Goal: Information Seeking & Learning: Find specific fact

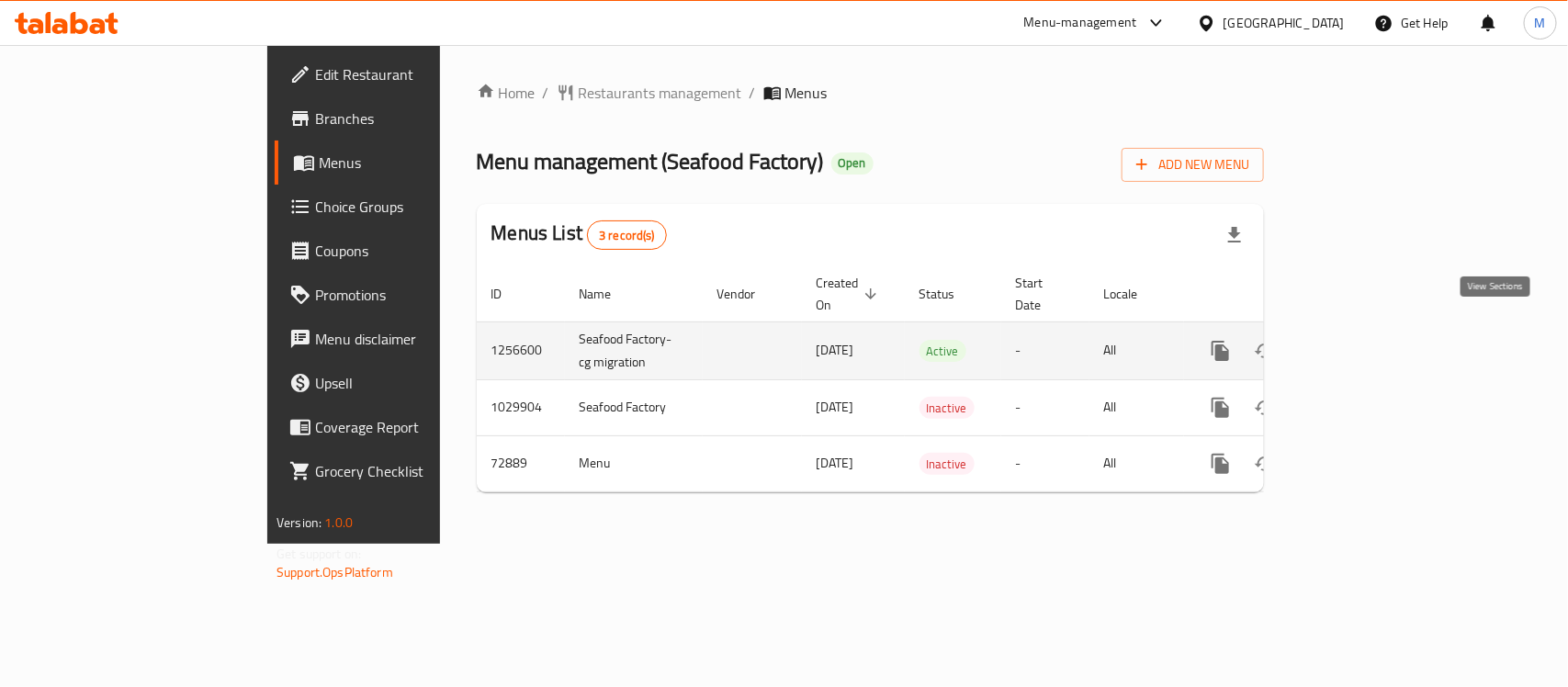
click at [1361, 342] on icon "enhanced table" at bounding box center [1353, 350] width 17 height 17
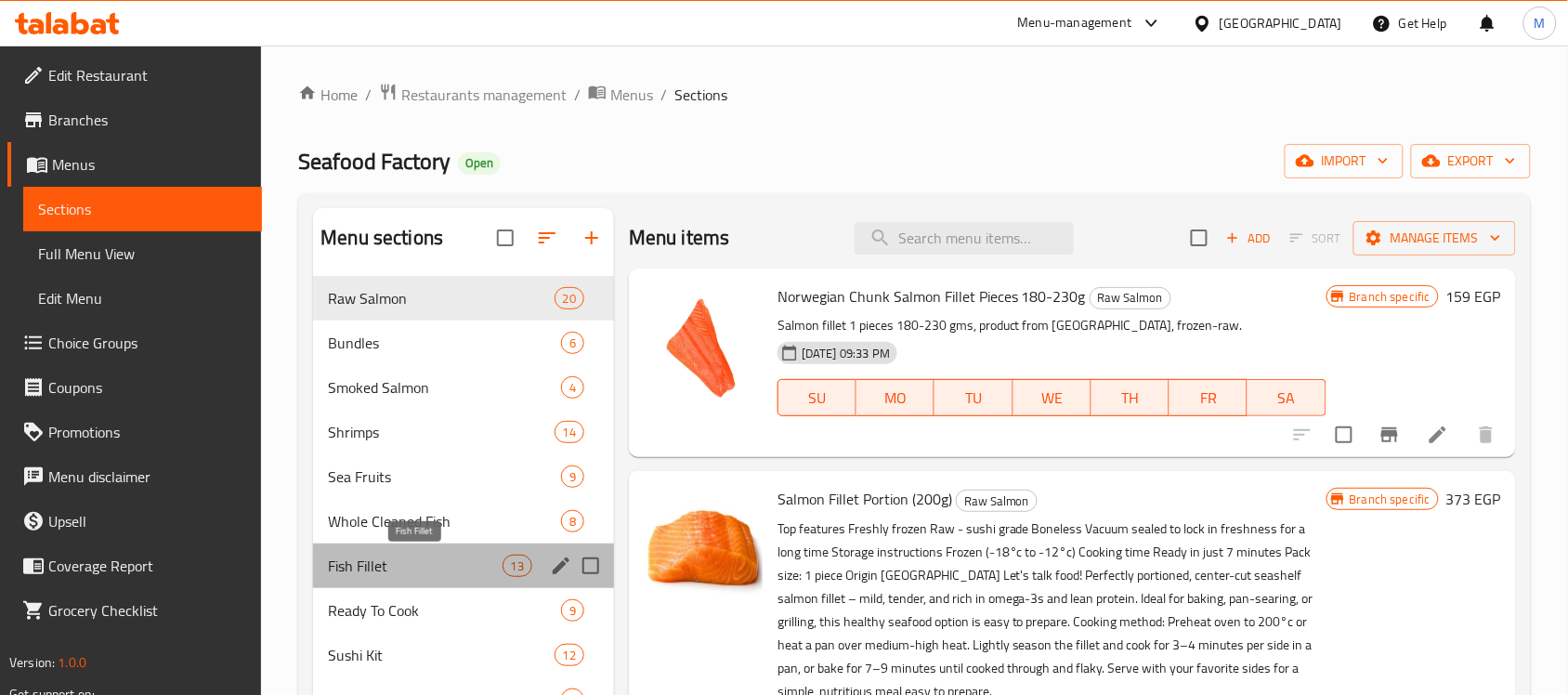
click at [437, 564] on span "Fish Fillet" at bounding box center [415, 566] width 174 height 22
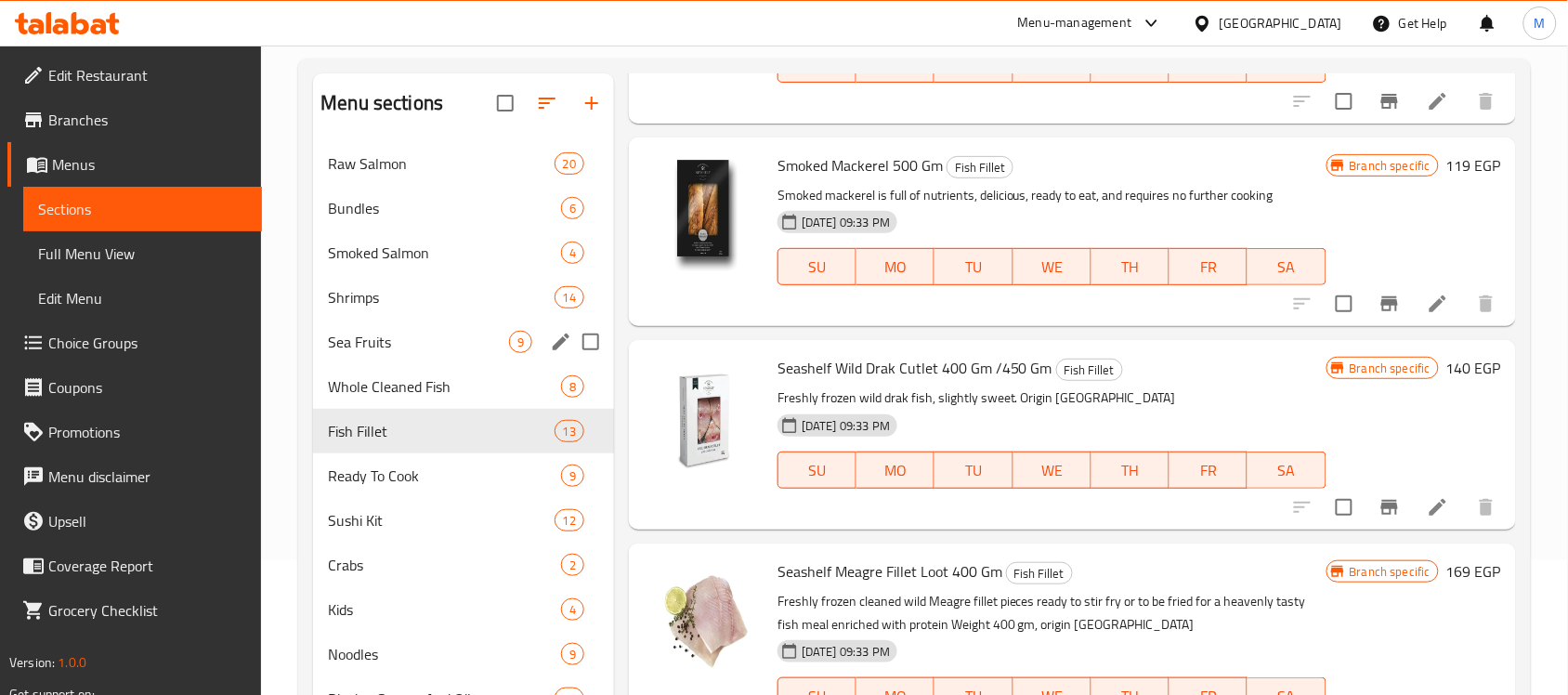
scroll to position [348, 0]
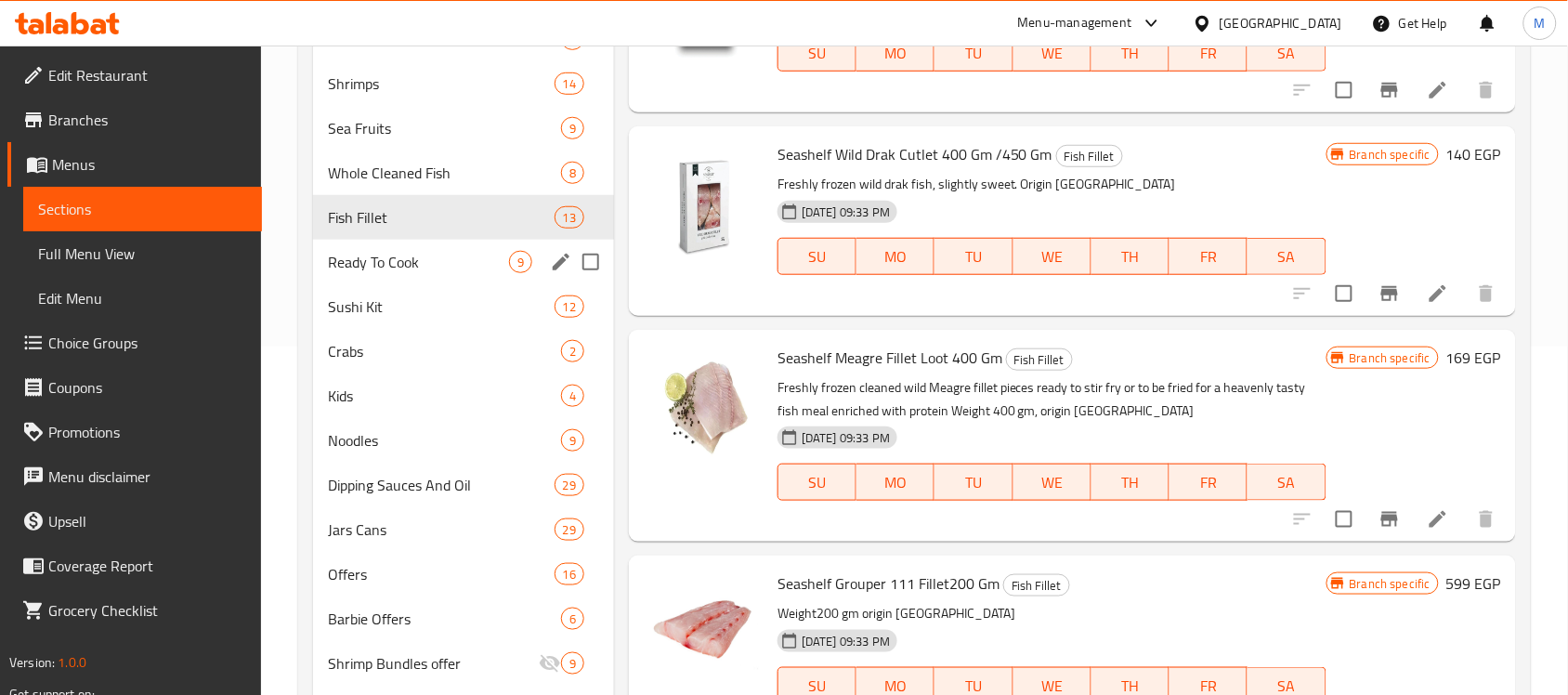
click at [444, 248] on div "Ready To Cook 9" at bounding box center [464, 262] width 301 height 45
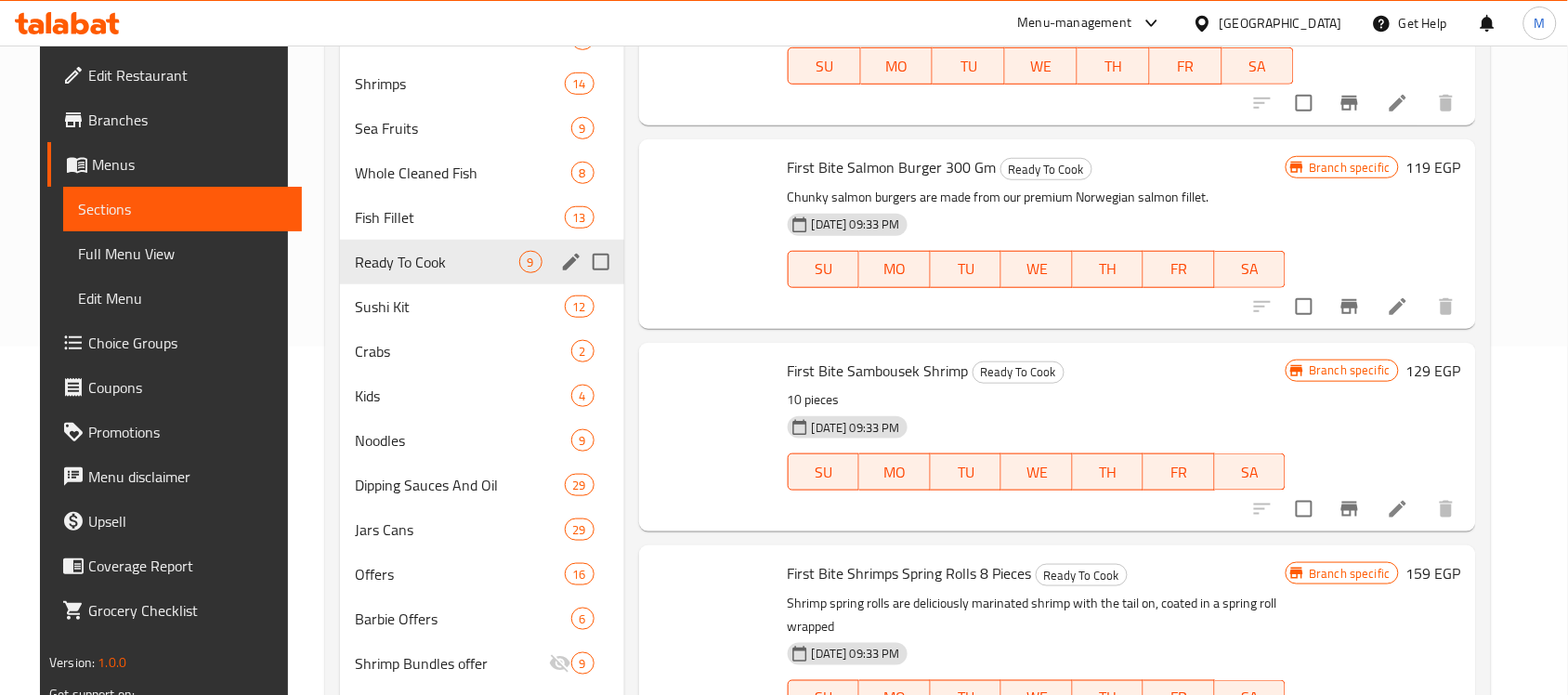
scroll to position [819, 0]
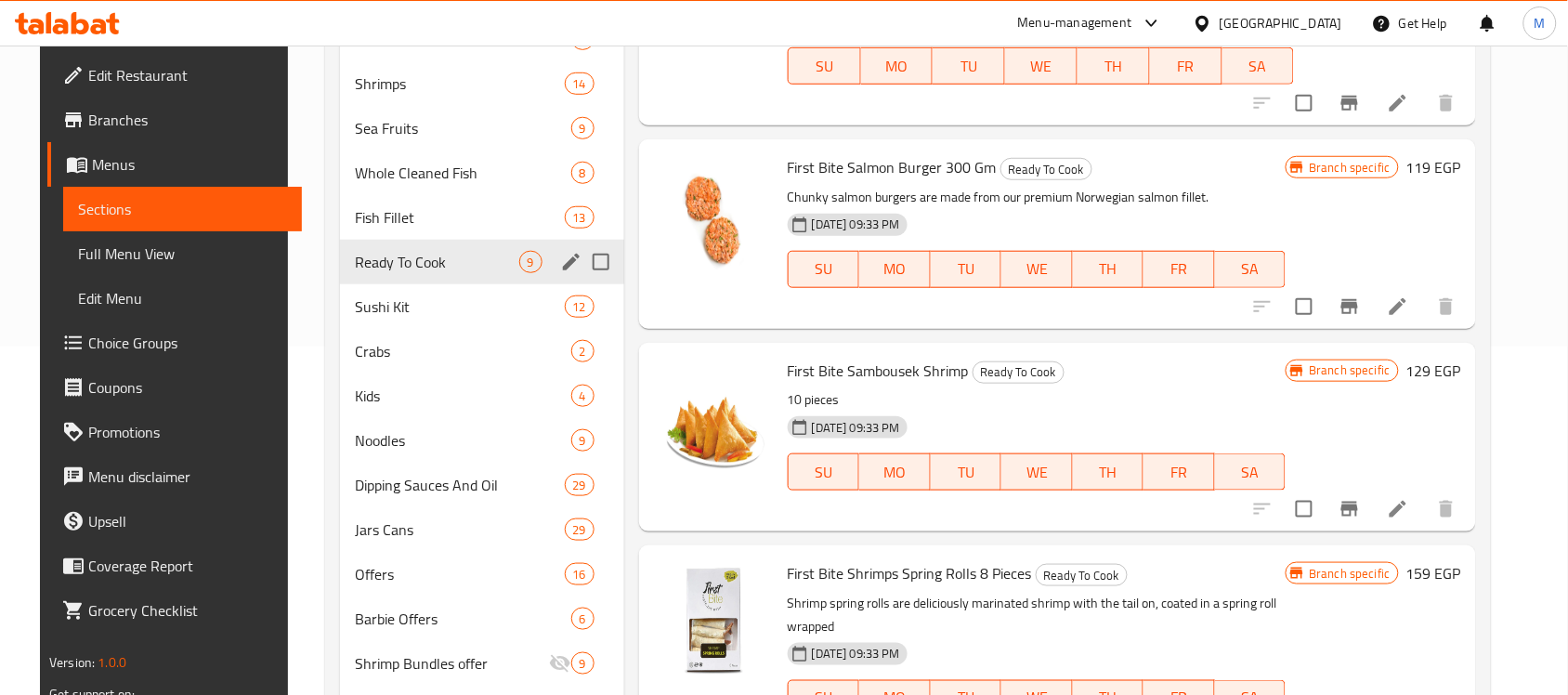
click at [438, 228] on span "Fish Fillet" at bounding box center [458, 218] width 209 height 22
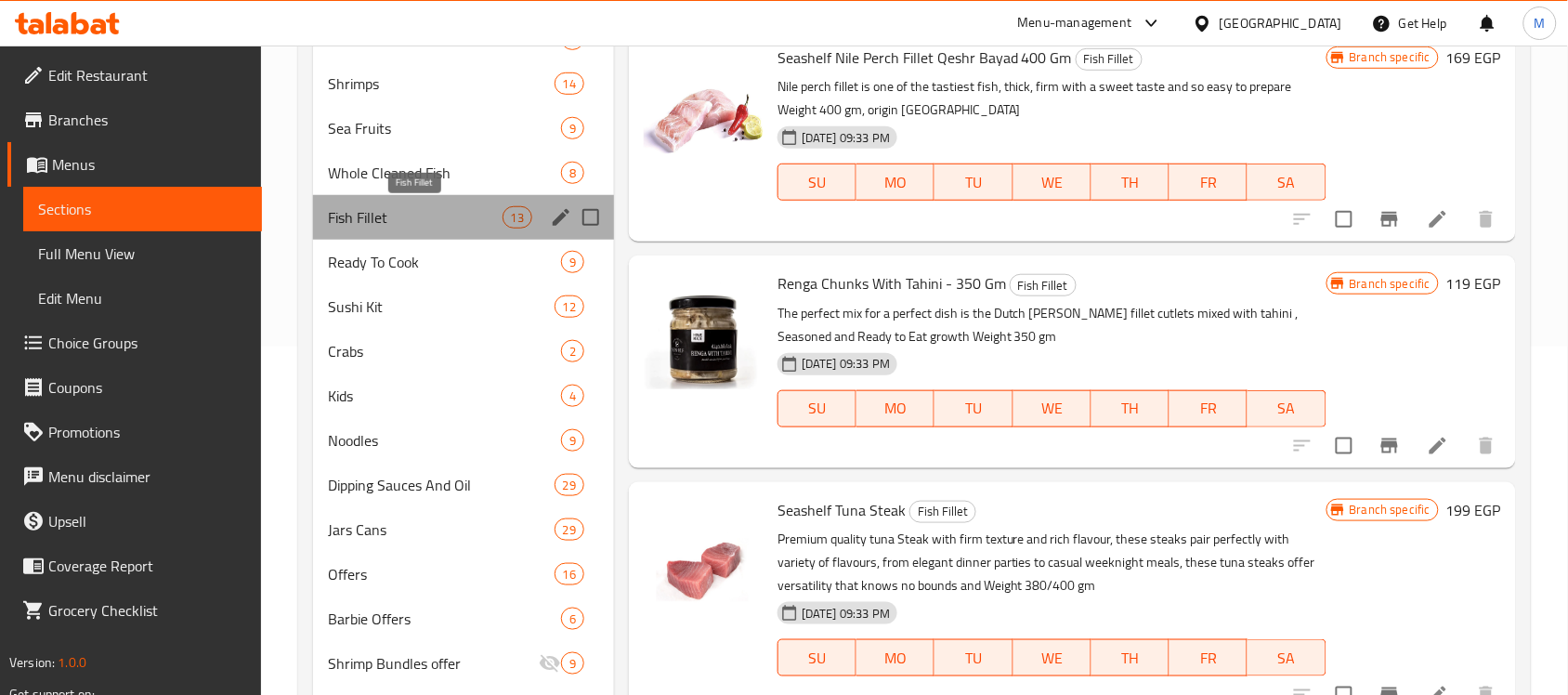
click at [400, 216] on span "Fish Fillet" at bounding box center [415, 218] width 174 height 22
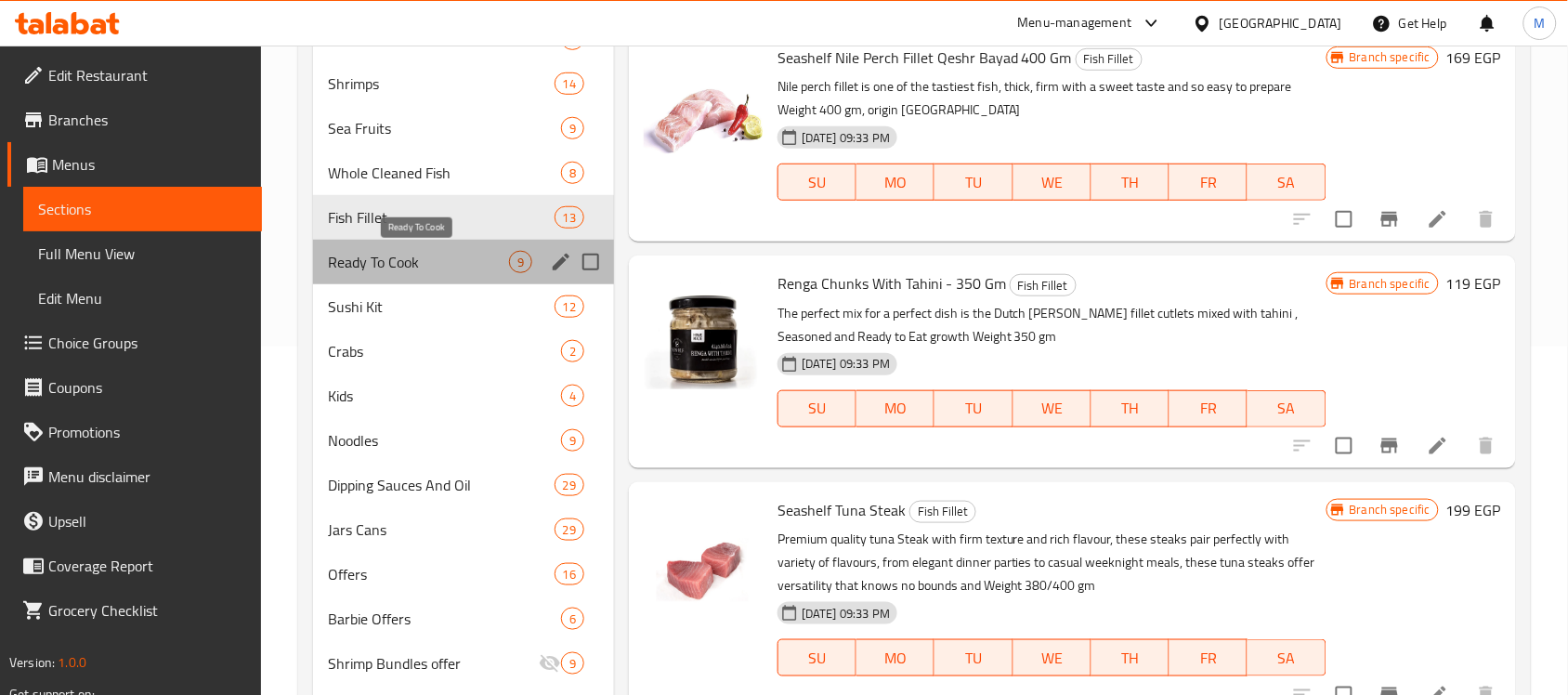
click at [399, 251] on span "Ready To Cook" at bounding box center [419, 262] width 181 height 22
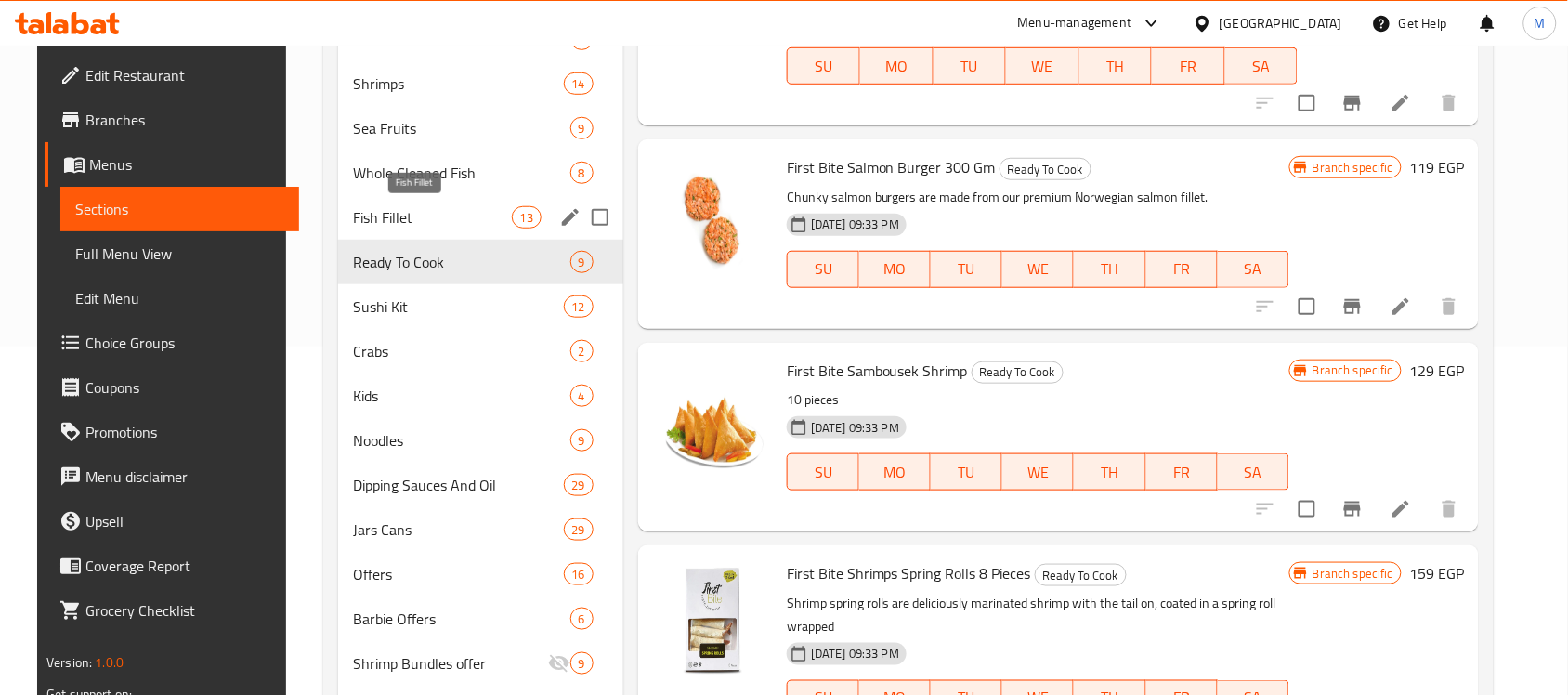
click at [410, 219] on span "Fish Fillet" at bounding box center [432, 218] width 159 height 22
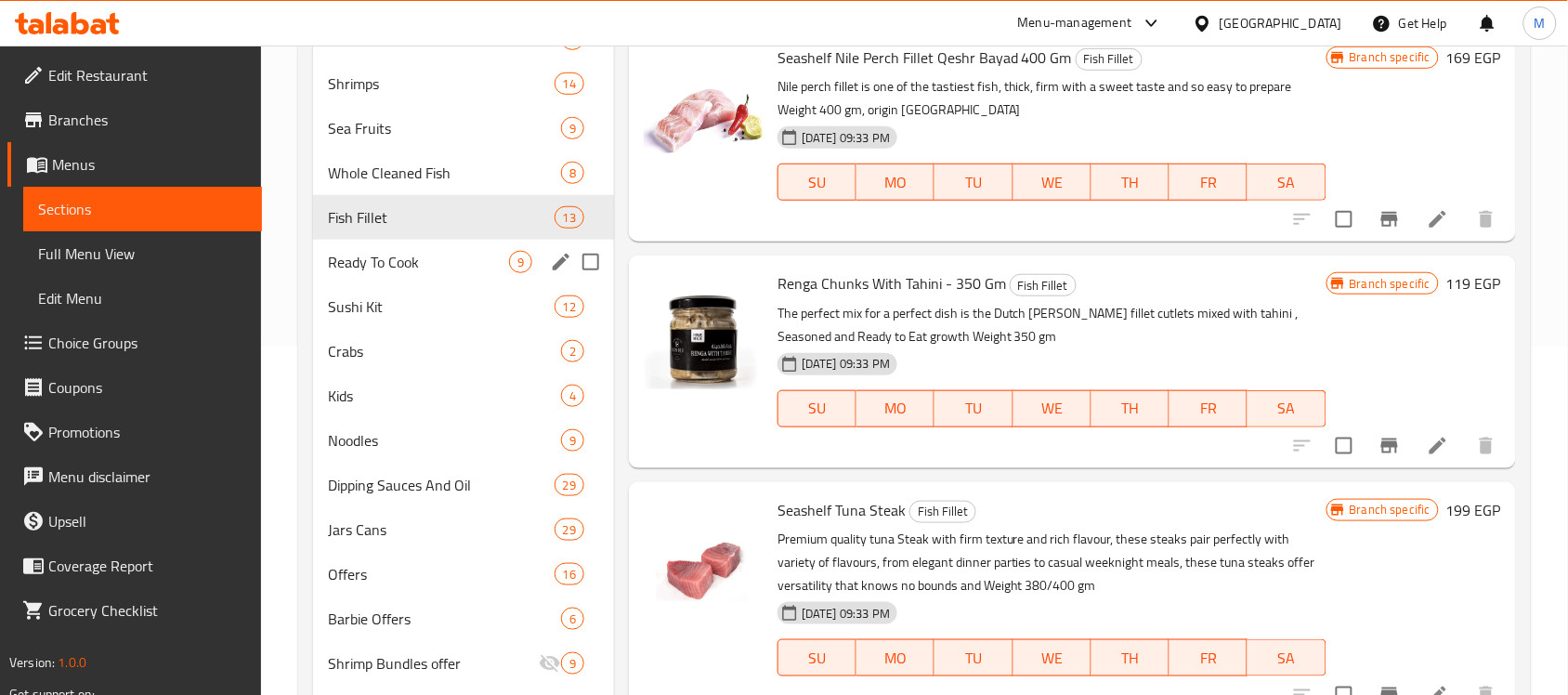
click at [409, 261] on span "Ready To Cook" at bounding box center [419, 262] width 181 height 22
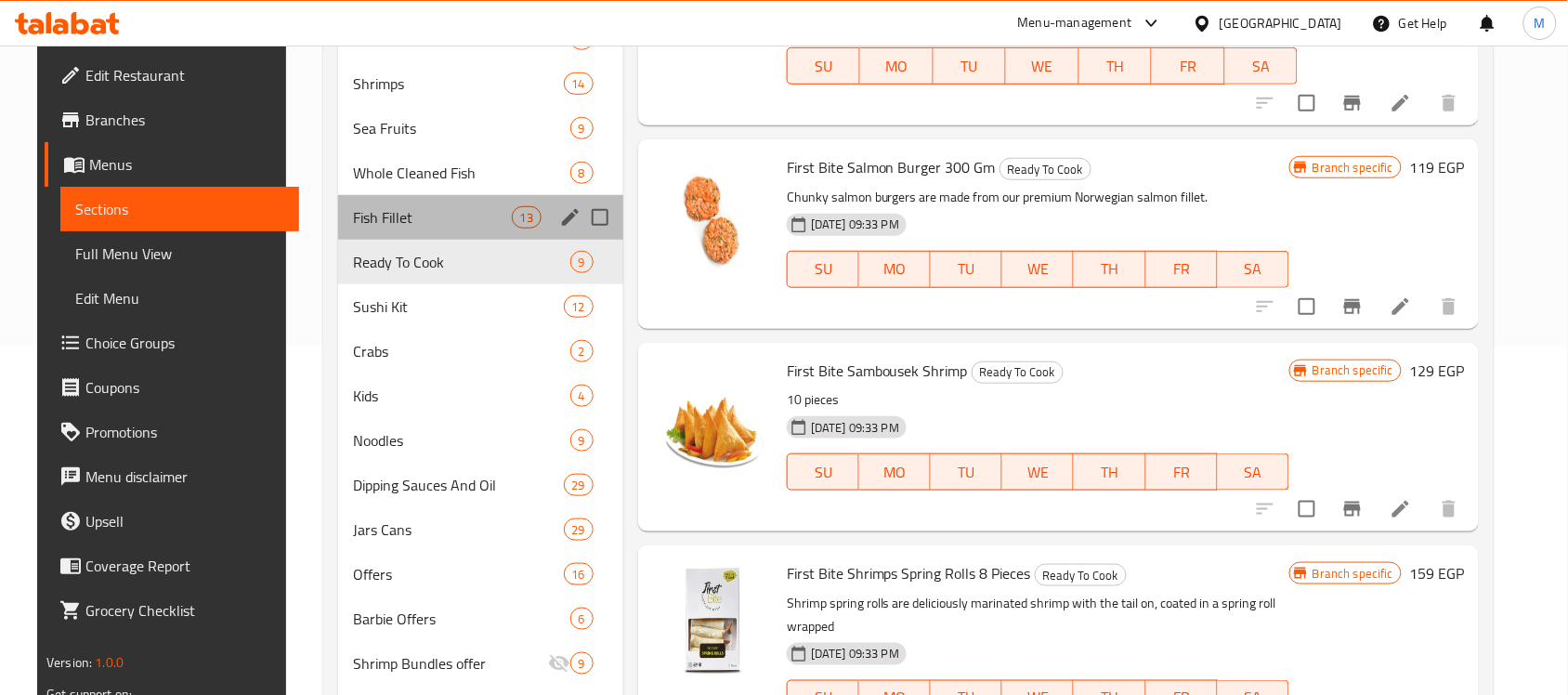
click at [413, 234] on div "Fish Fillet 13" at bounding box center [480, 218] width 286 height 45
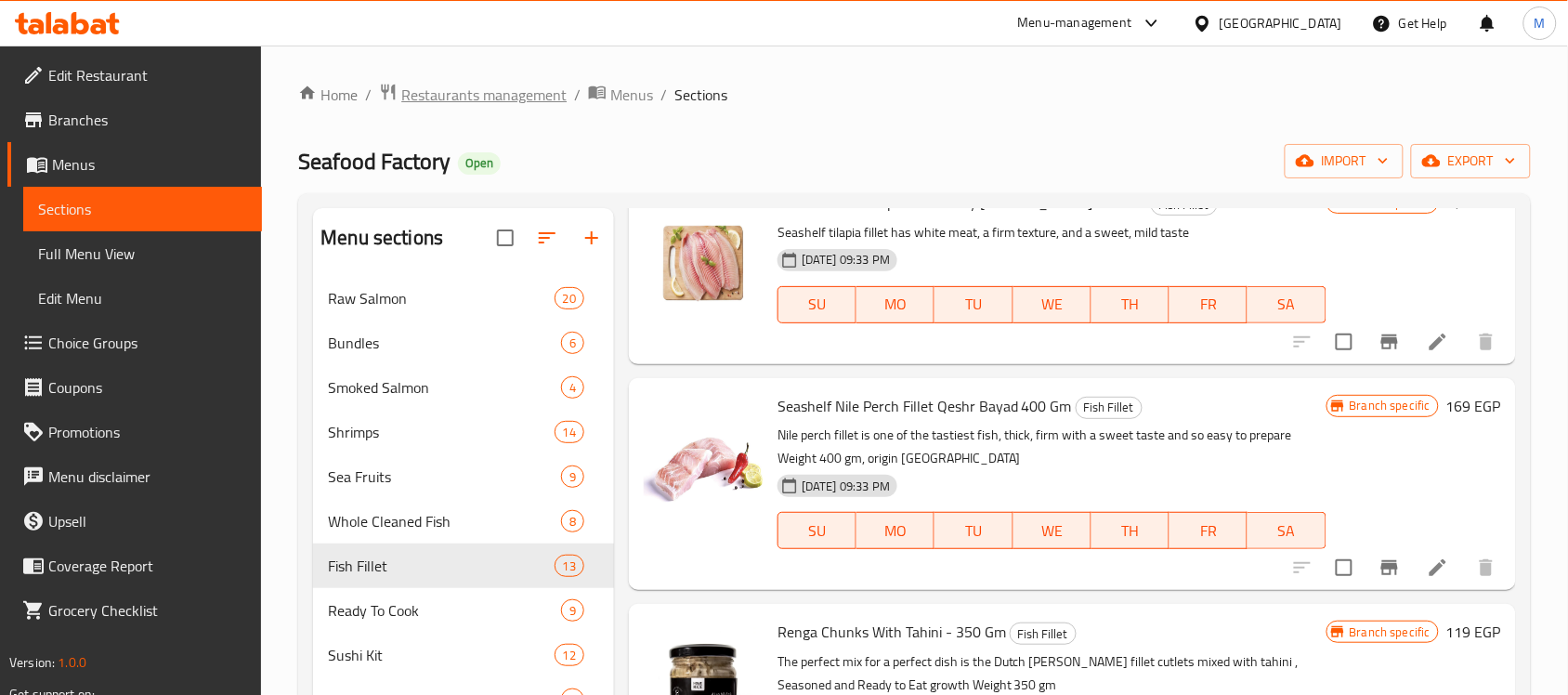
click at [465, 87] on span "Restaurants management" at bounding box center [484, 95] width 166 height 22
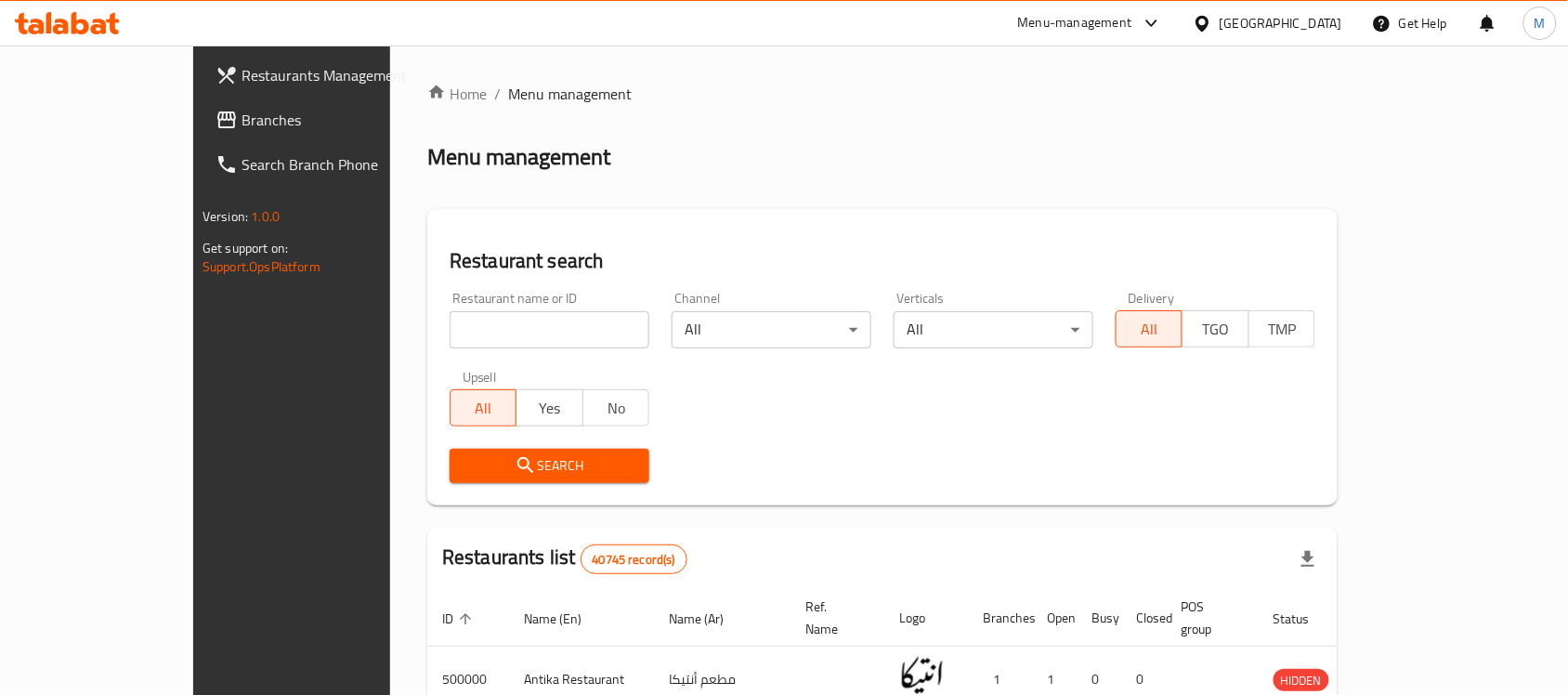
click at [483, 330] on input "search" at bounding box center [549, 330] width 200 height 37
paste input "507615"
type input "507615"
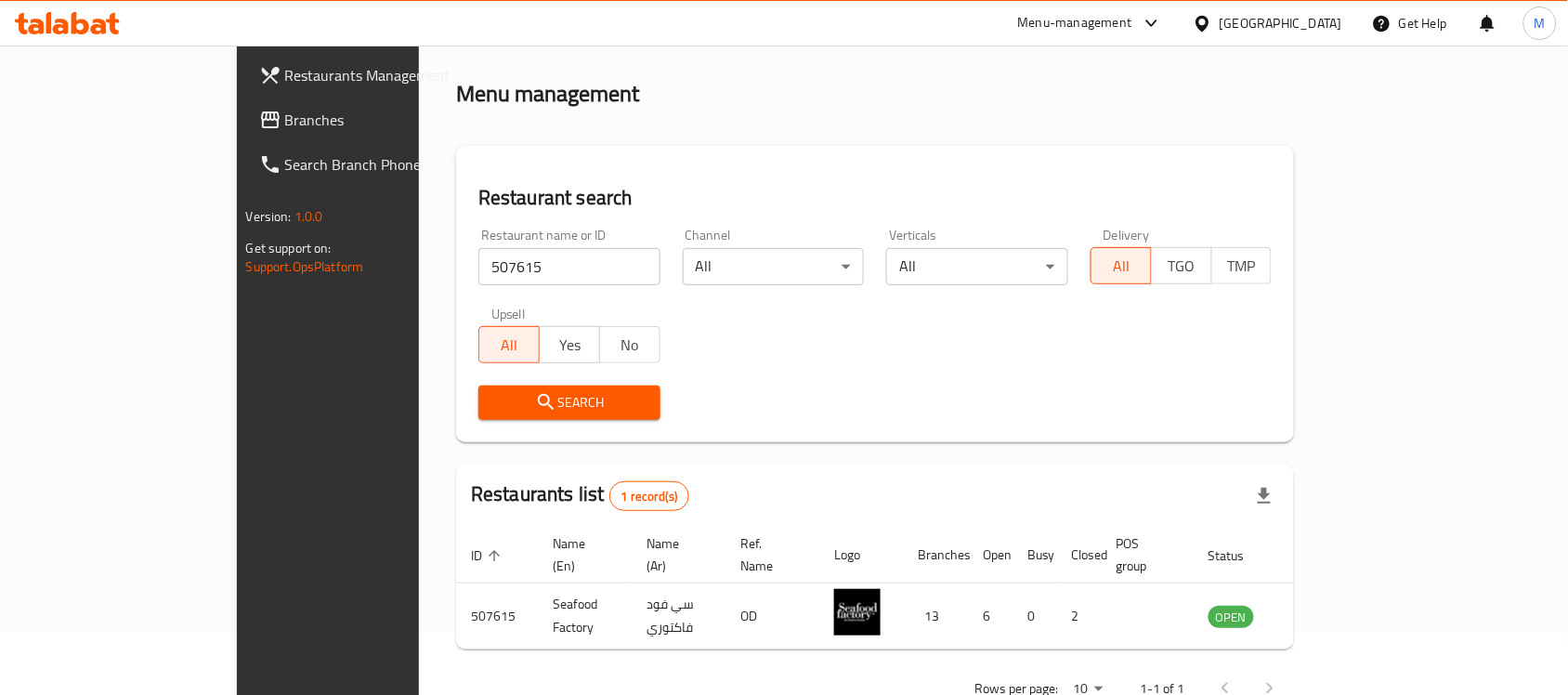
scroll to position [98, 0]
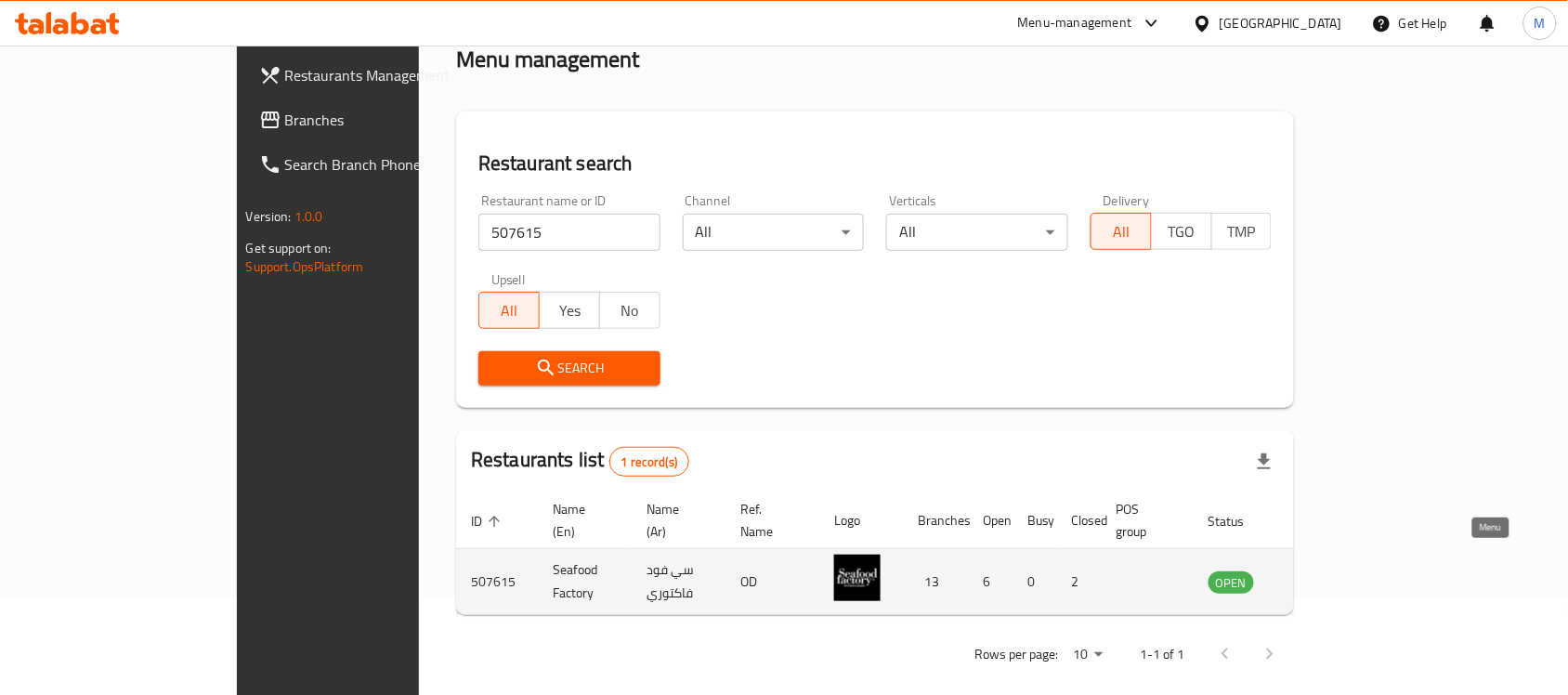
click at [1324, 579] on icon "enhanced table" at bounding box center [1321, 582] width 7 height 7
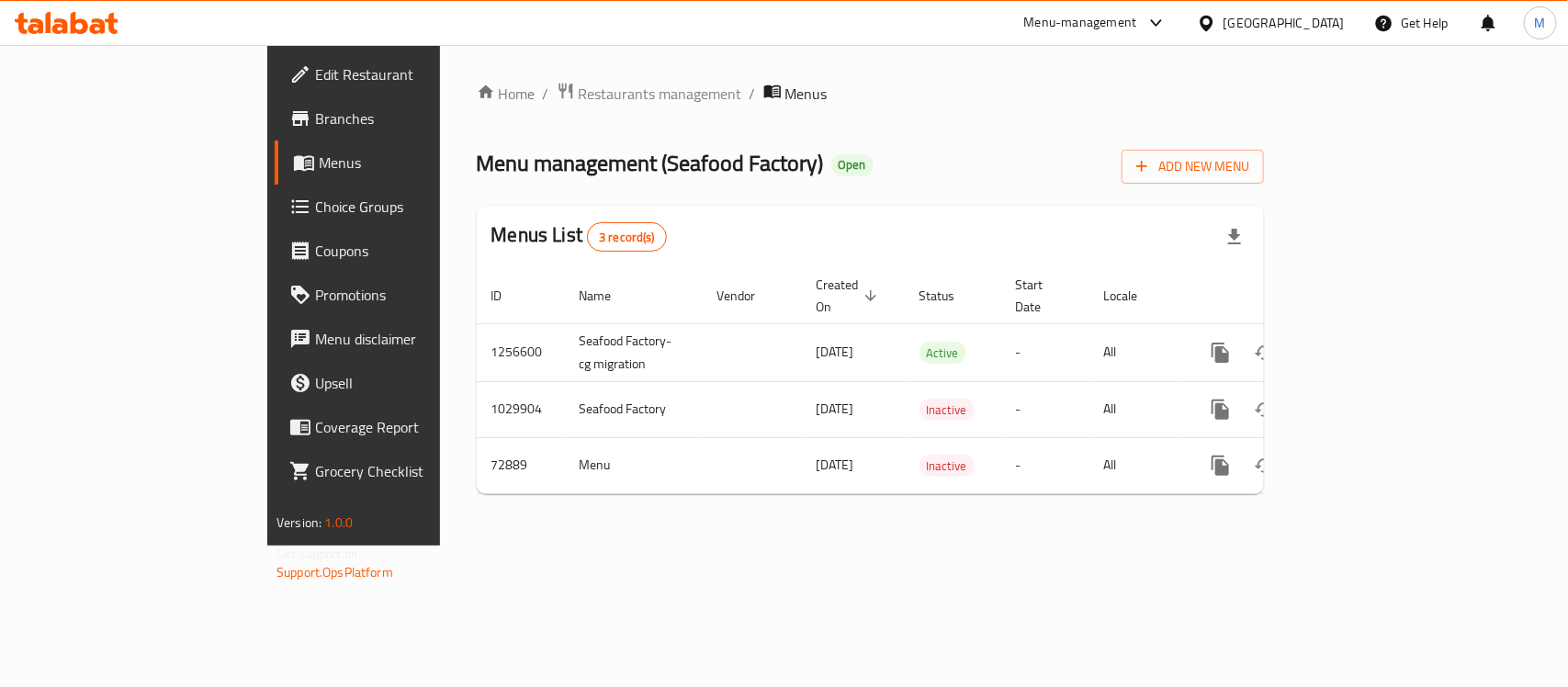
click at [315, 120] on span "Branches" at bounding box center [415, 119] width 200 height 22
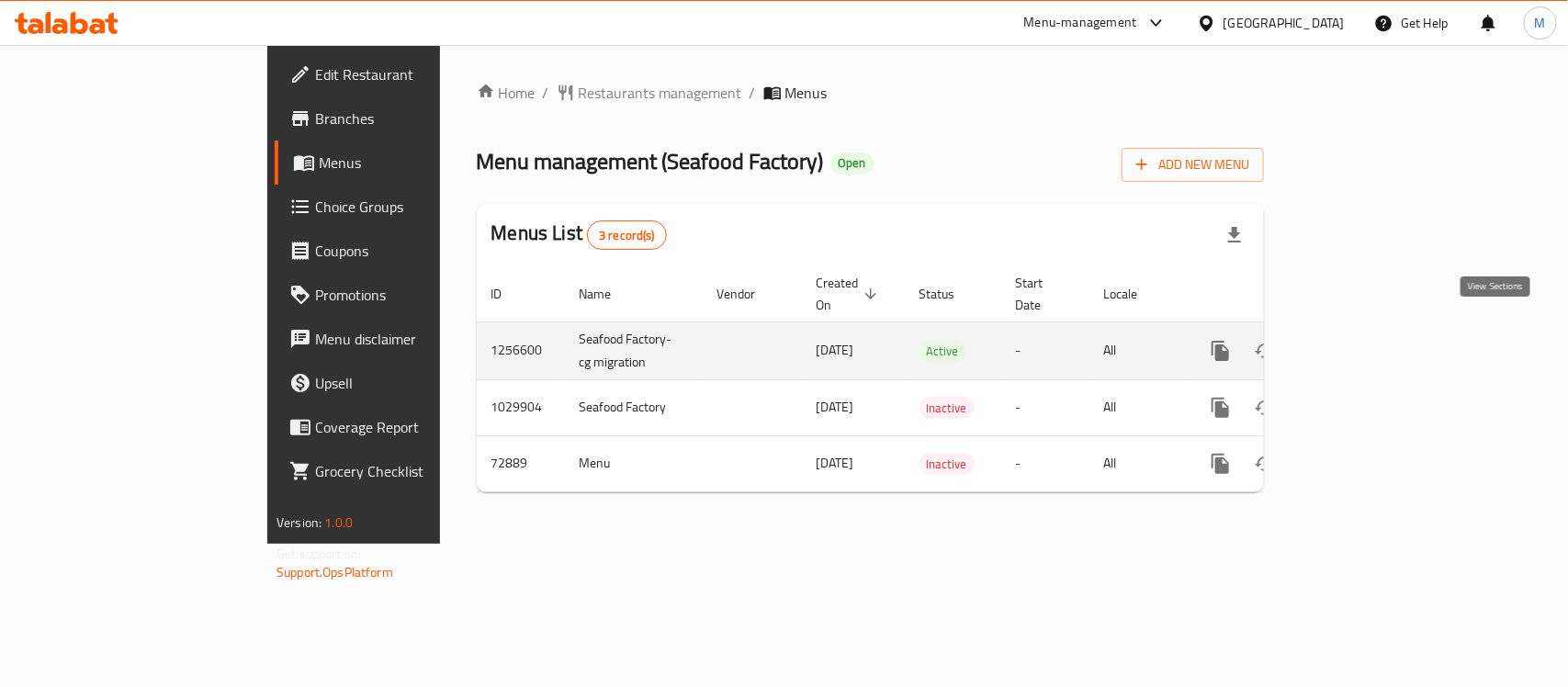
click at [1364, 339] on icon "enhanced table" at bounding box center [1353, 350] width 22 height 22
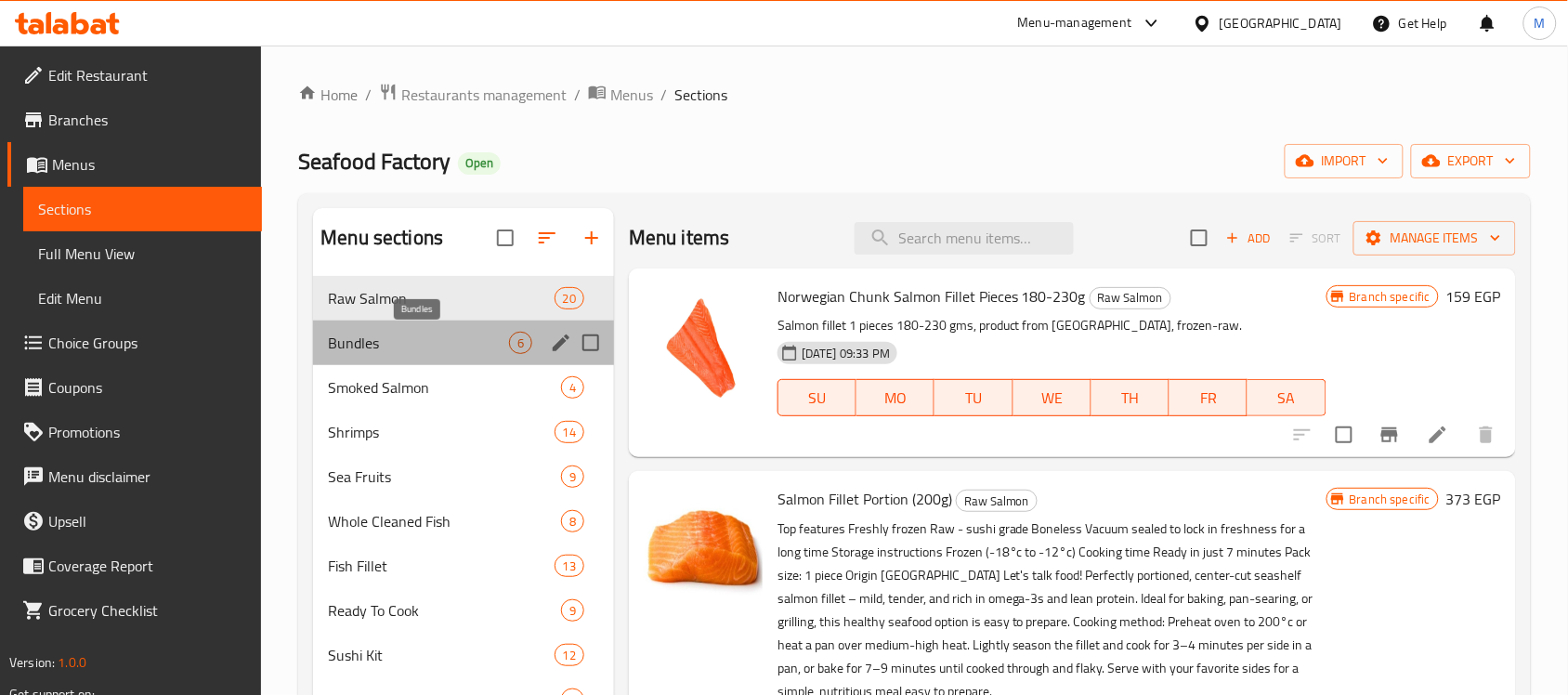
click at [387, 336] on span "Bundles" at bounding box center [419, 343] width 181 height 22
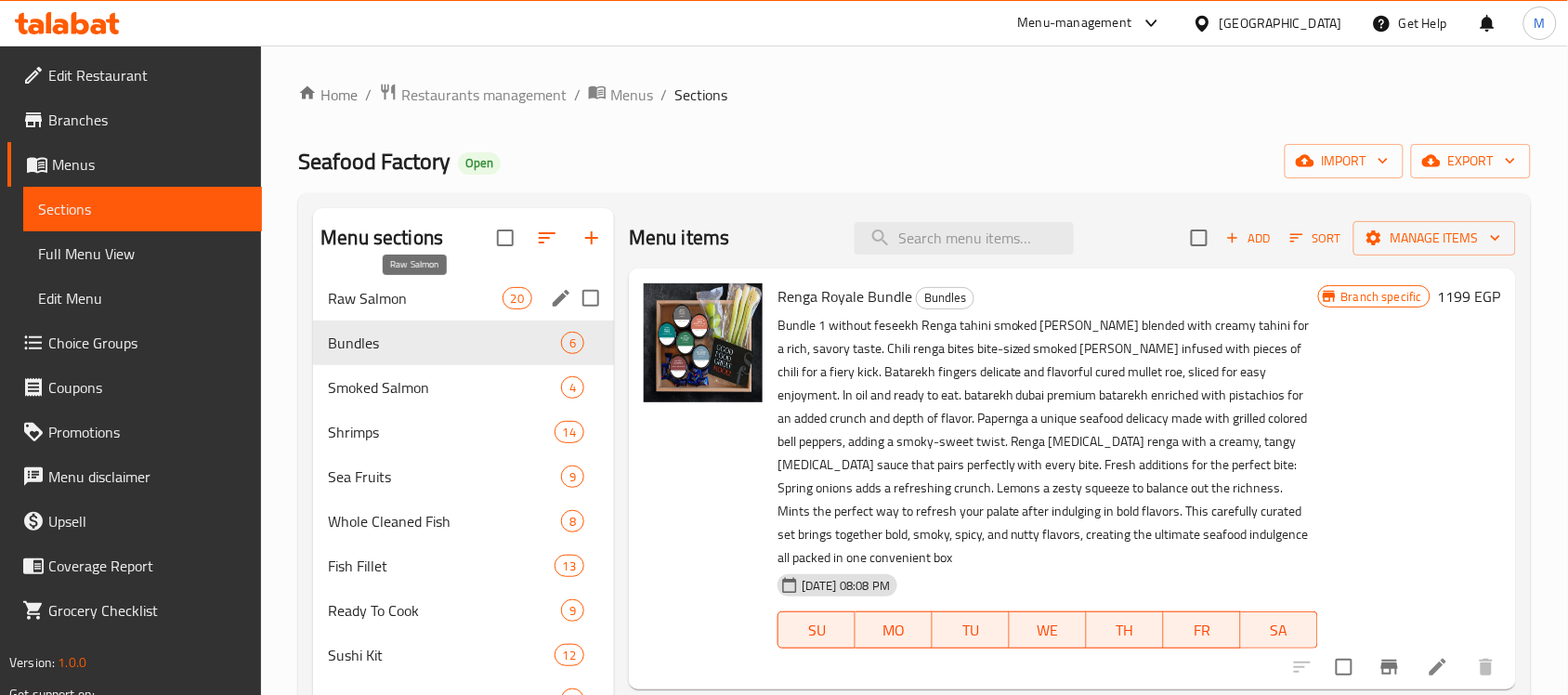
click at [397, 291] on span "Raw Salmon" at bounding box center [415, 299] width 174 height 22
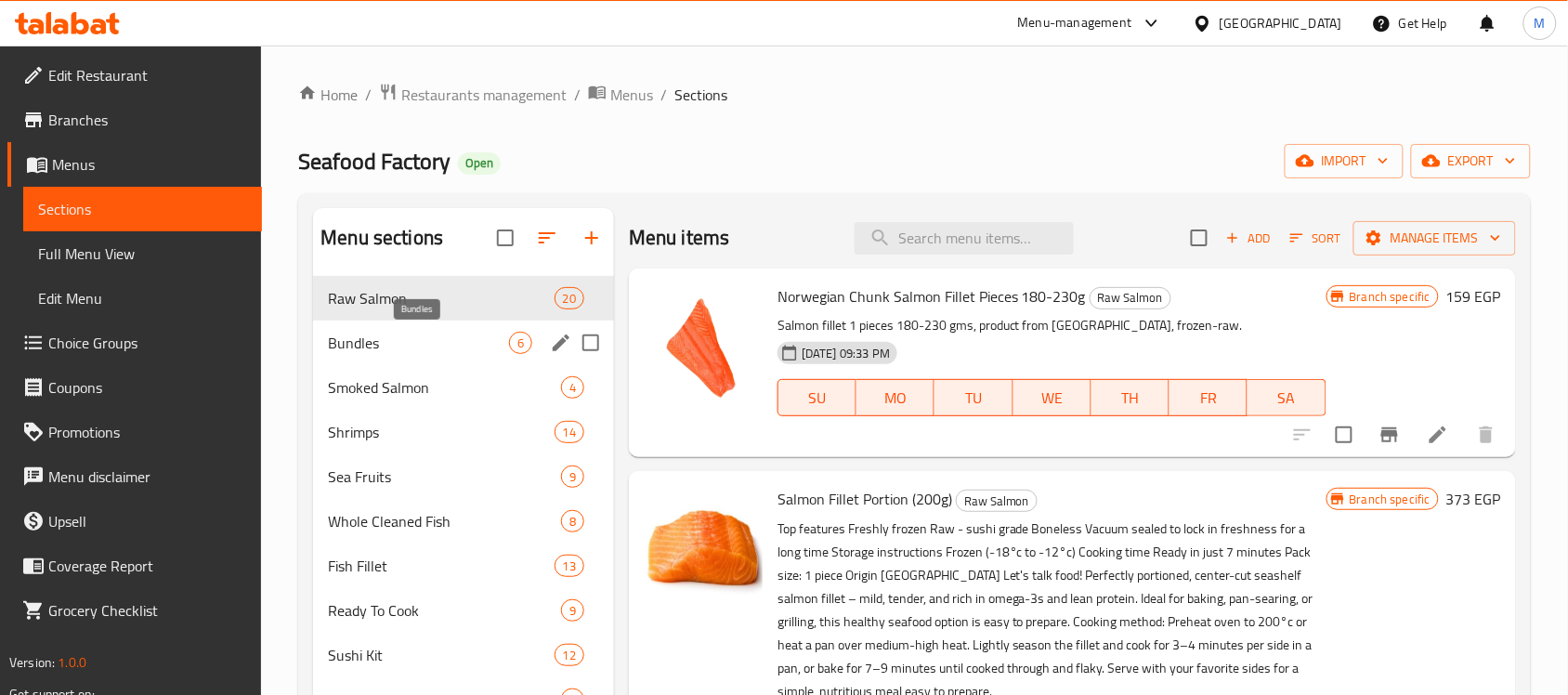
click at [397, 355] on div "Bundles 6" at bounding box center [464, 343] width 301 height 45
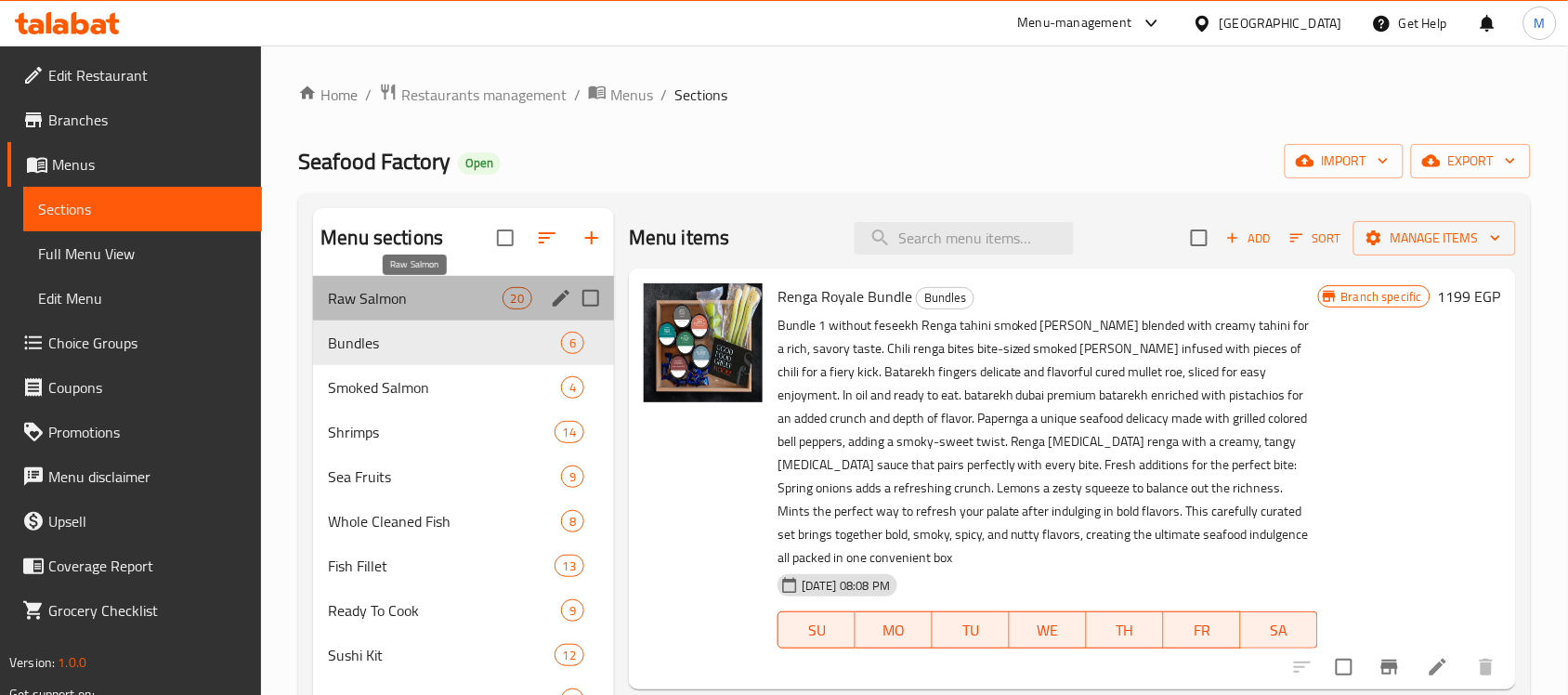
click at [402, 299] on span "Raw Salmon" at bounding box center [415, 299] width 174 height 22
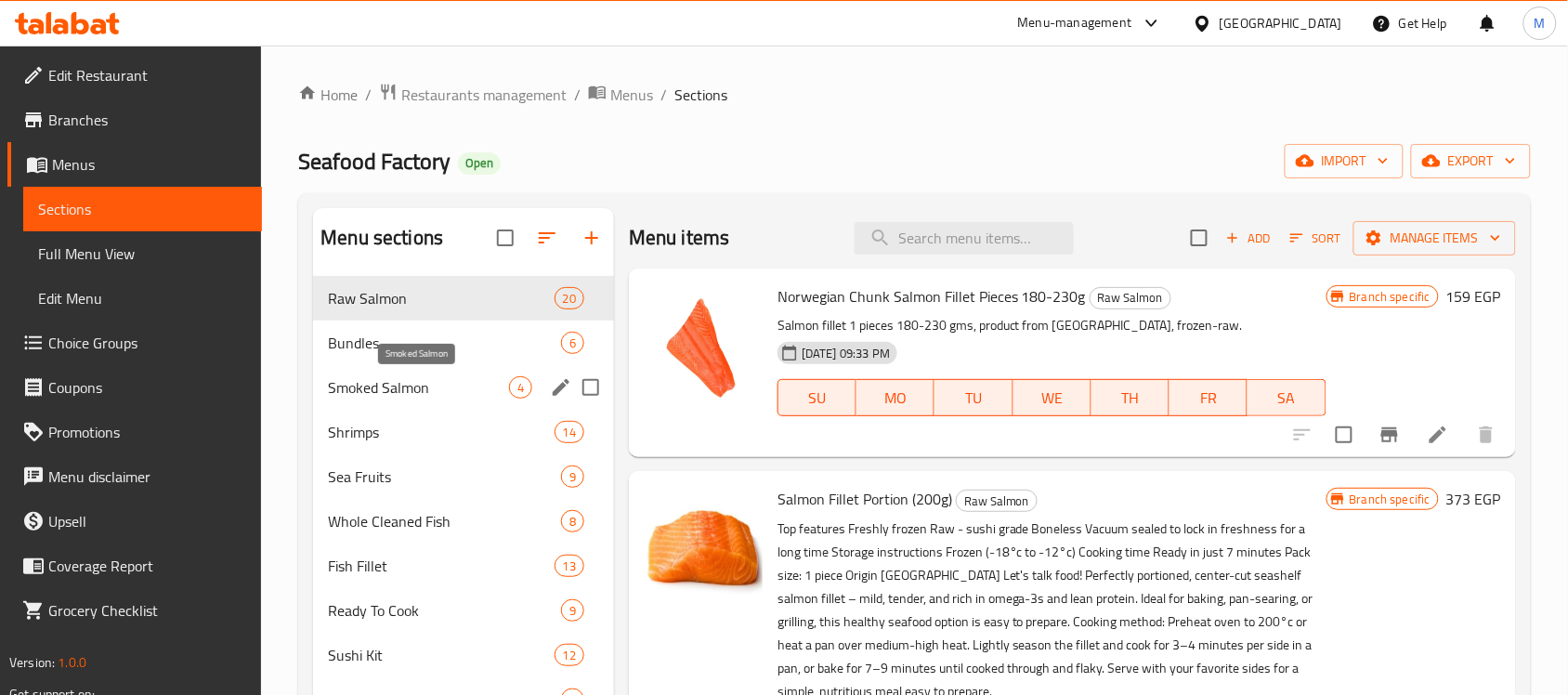
drag, startPoint x: 466, startPoint y: 378, endPoint x: 495, endPoint y: 358, distance: 35.2
click at [466, 378] on span "Smoked Salmon" at bounding box center [419, 387] width 181 height 22
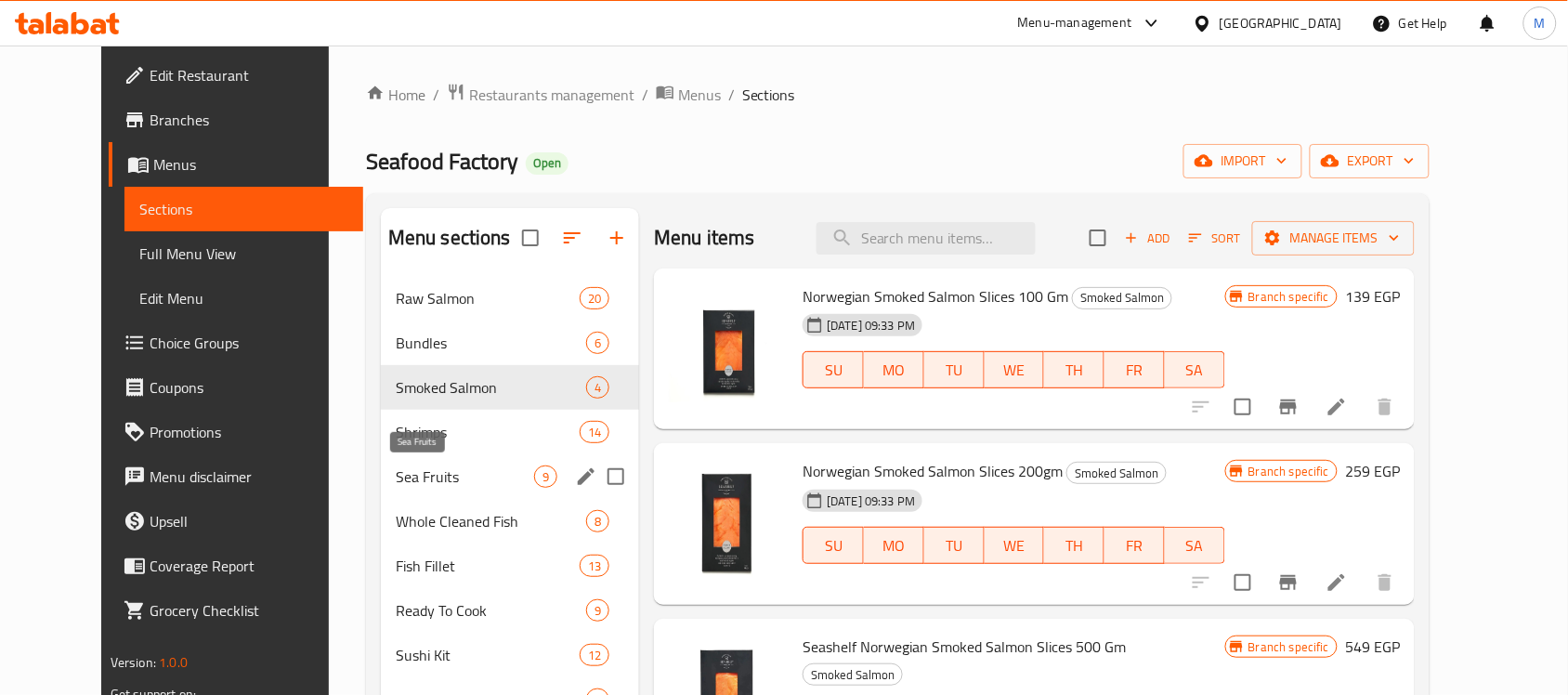
click at [406, 470] on span "Sea Fruits" at bounding box center [464, 476] width 139 height 22
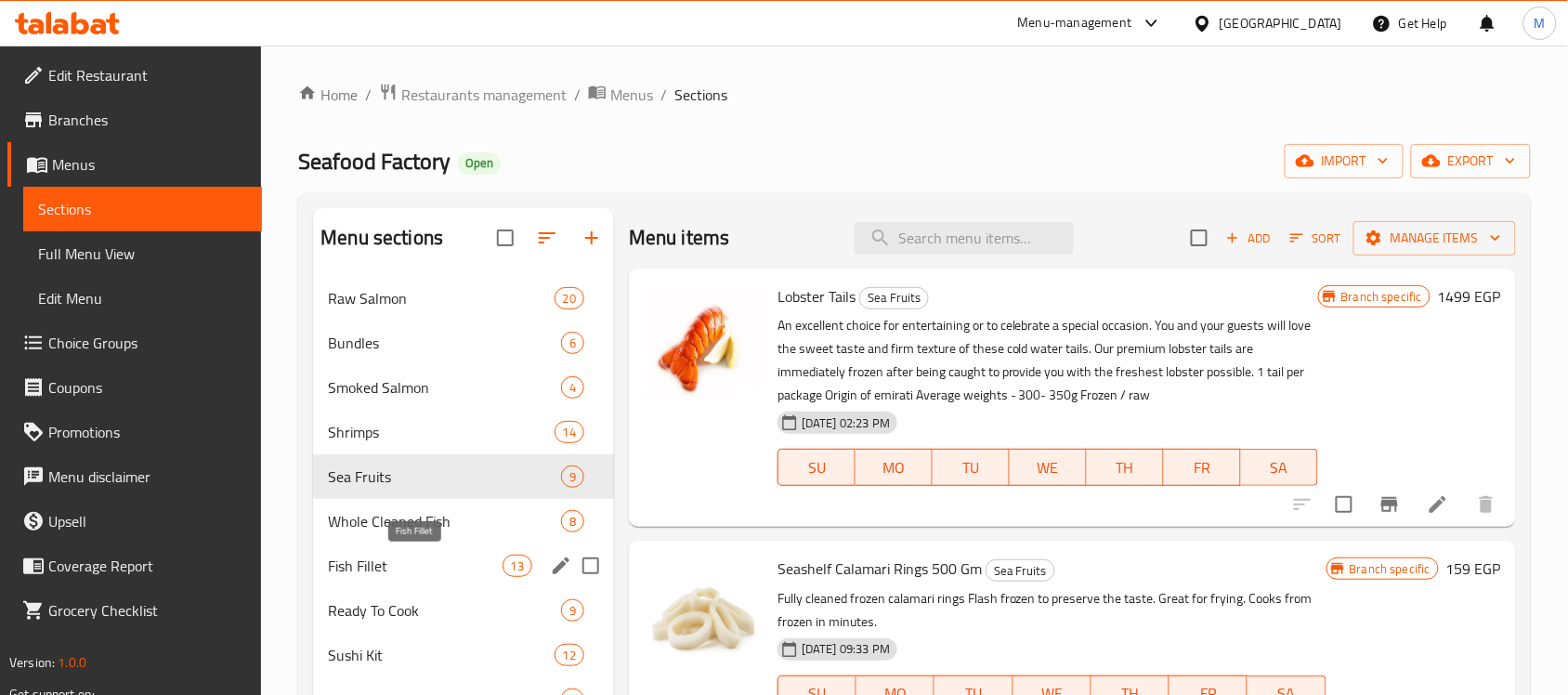
drag, startPoint x: 408, startPoint y: 562, endPoint x: 645, endPoint y: 239, distance: 400.6
click at [408, 563] on span "Fish Fillet" at bounding box center [415, 566] width 174 height 22
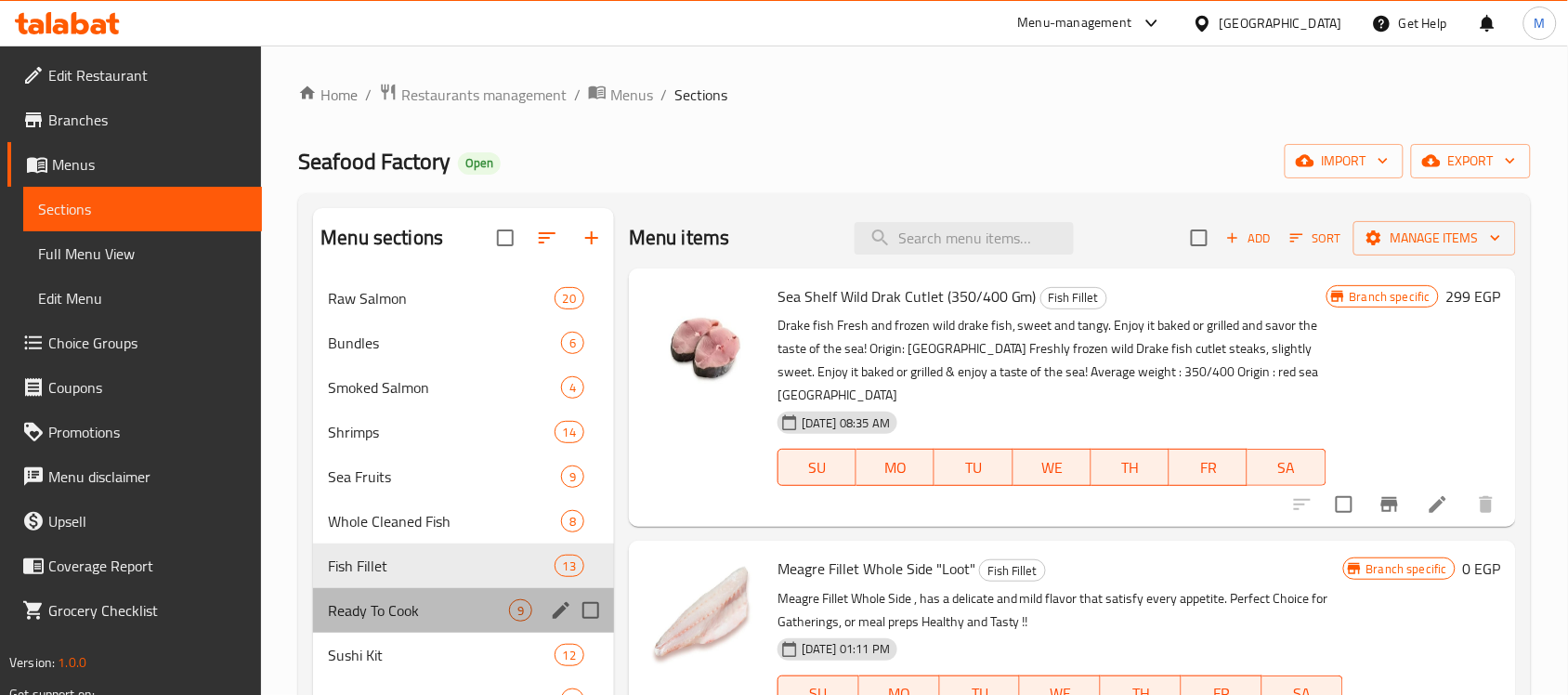
click at [419, 595] on div "Ready To Cook 9" at bounding box center [464, 610] width 301 height 45
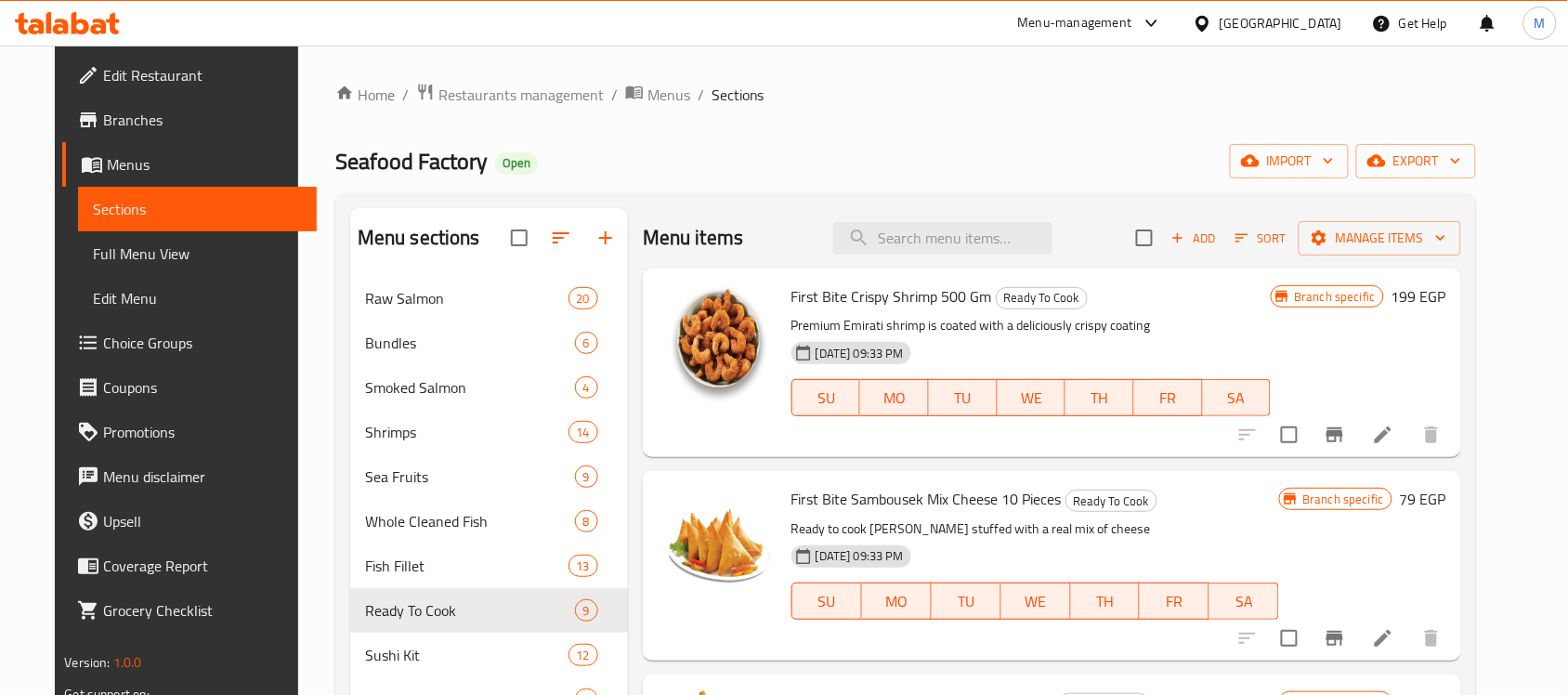
click at [113, 117] on span "Branches" at bounding box center [203, 120] width 199 height 22
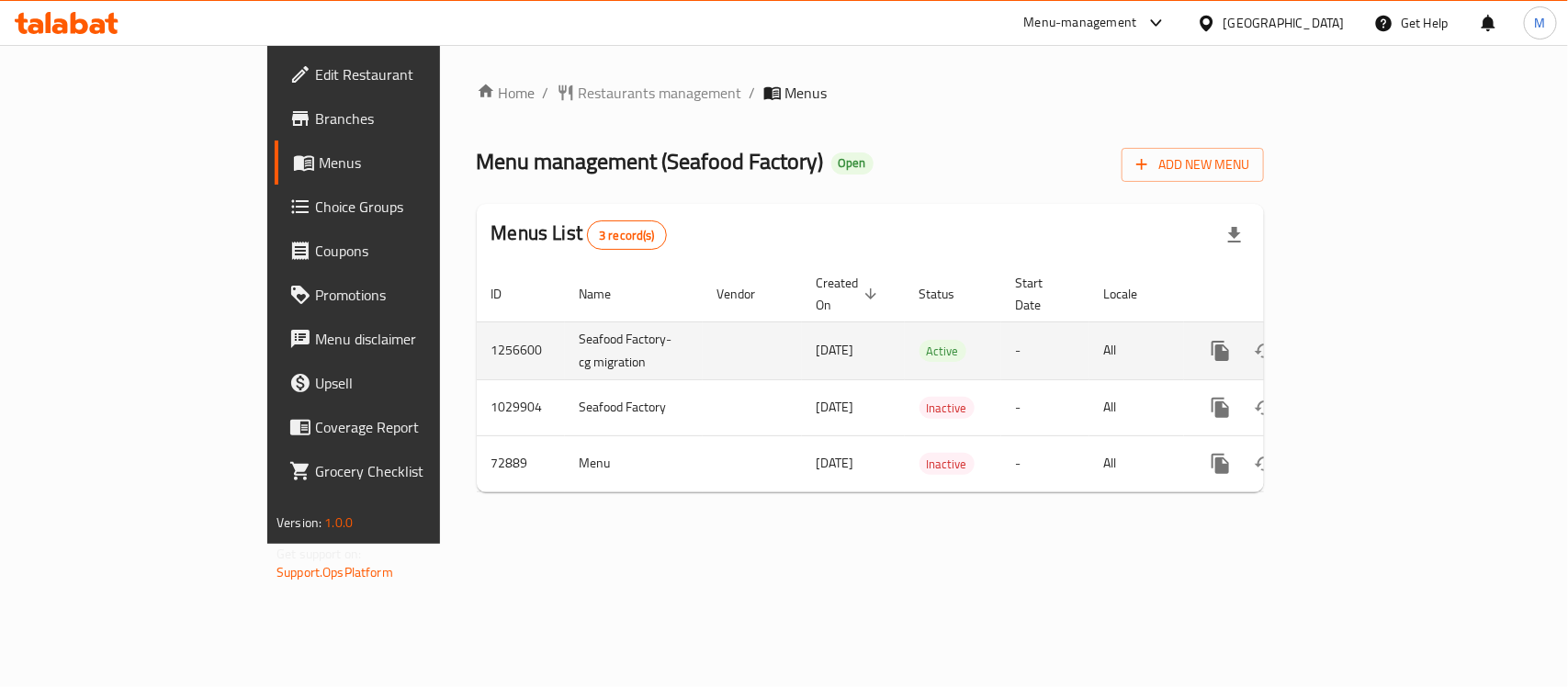
click at [1364, 339] on icon "enhanced table" at bounding box center [1353, 350] width 22 height 22
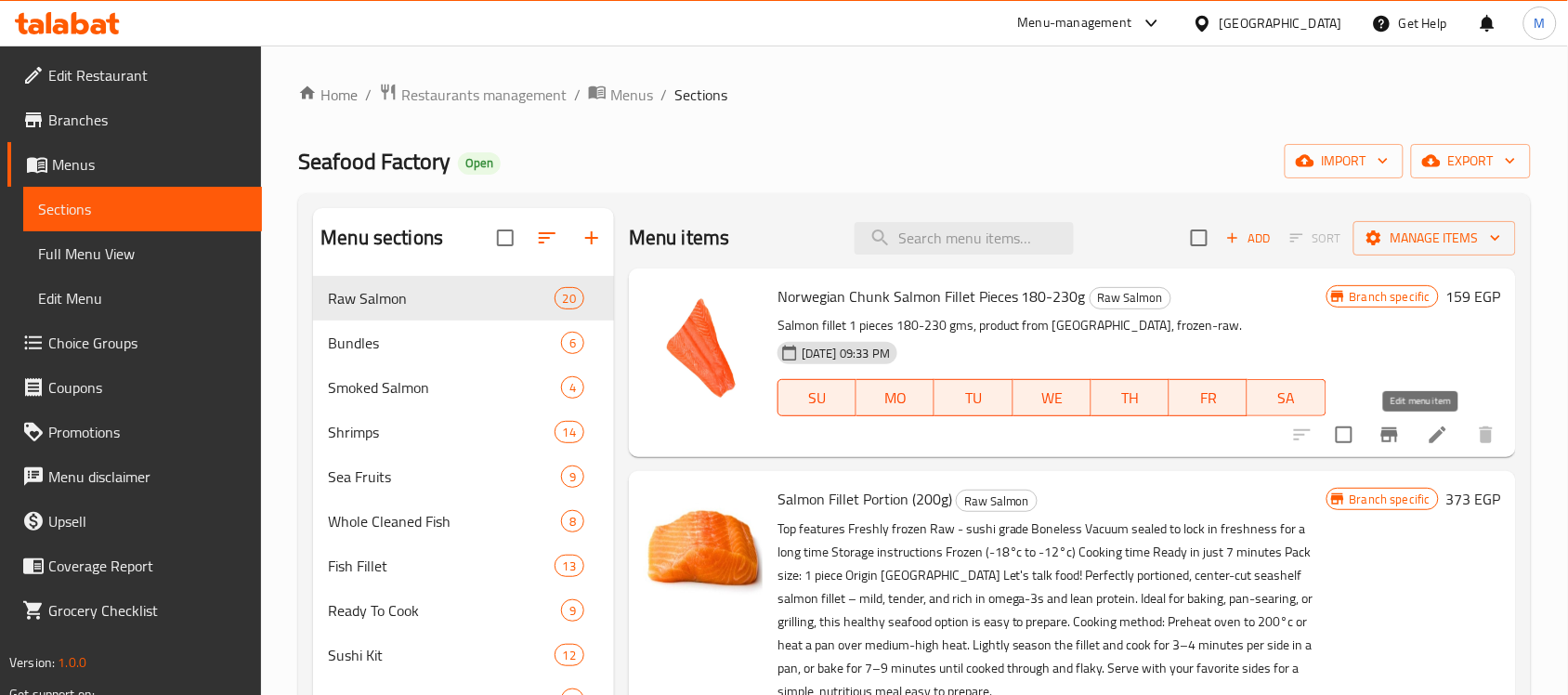
click at [1428, 434] on icon at bounding box center [1438, 434] width 22 height 22
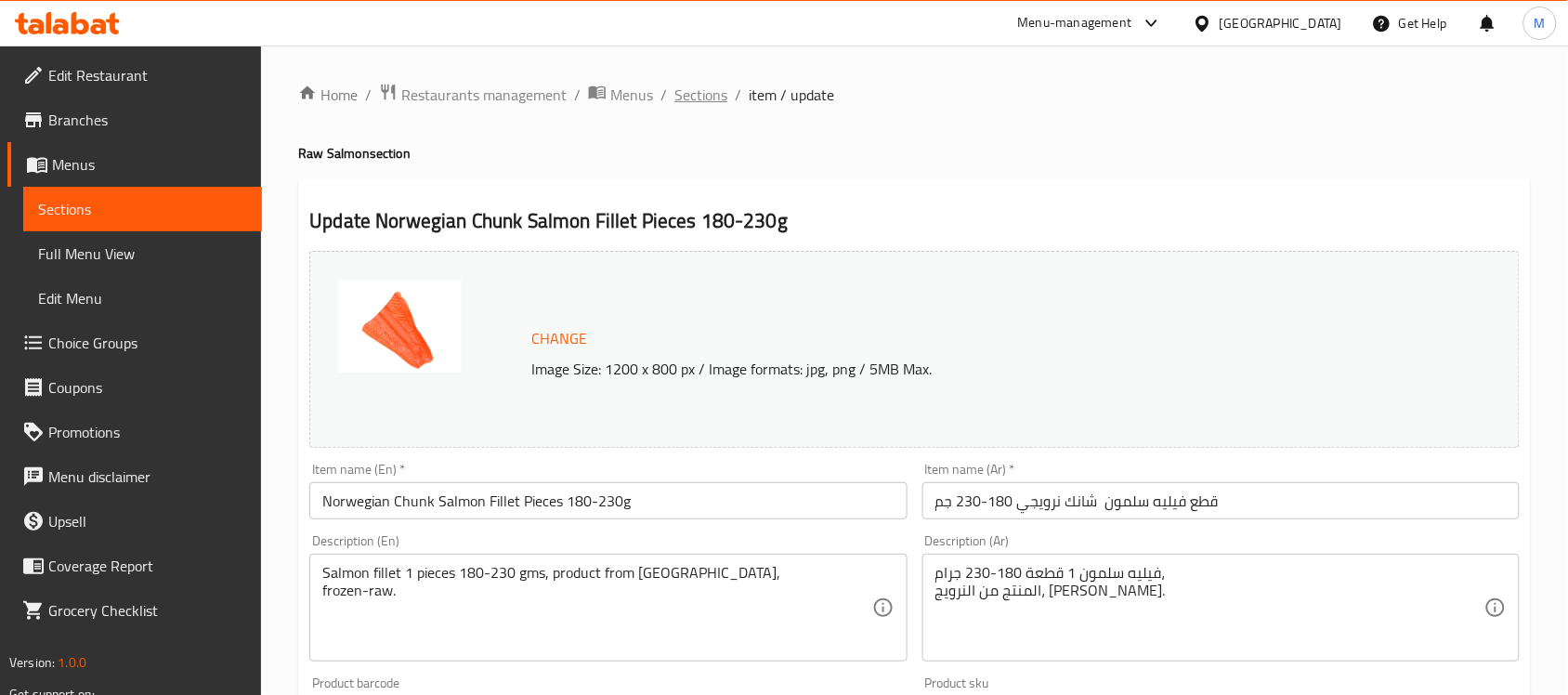
click at [708, 93] on span "Sections" at bounding box center [700, 95] width 53 height 22
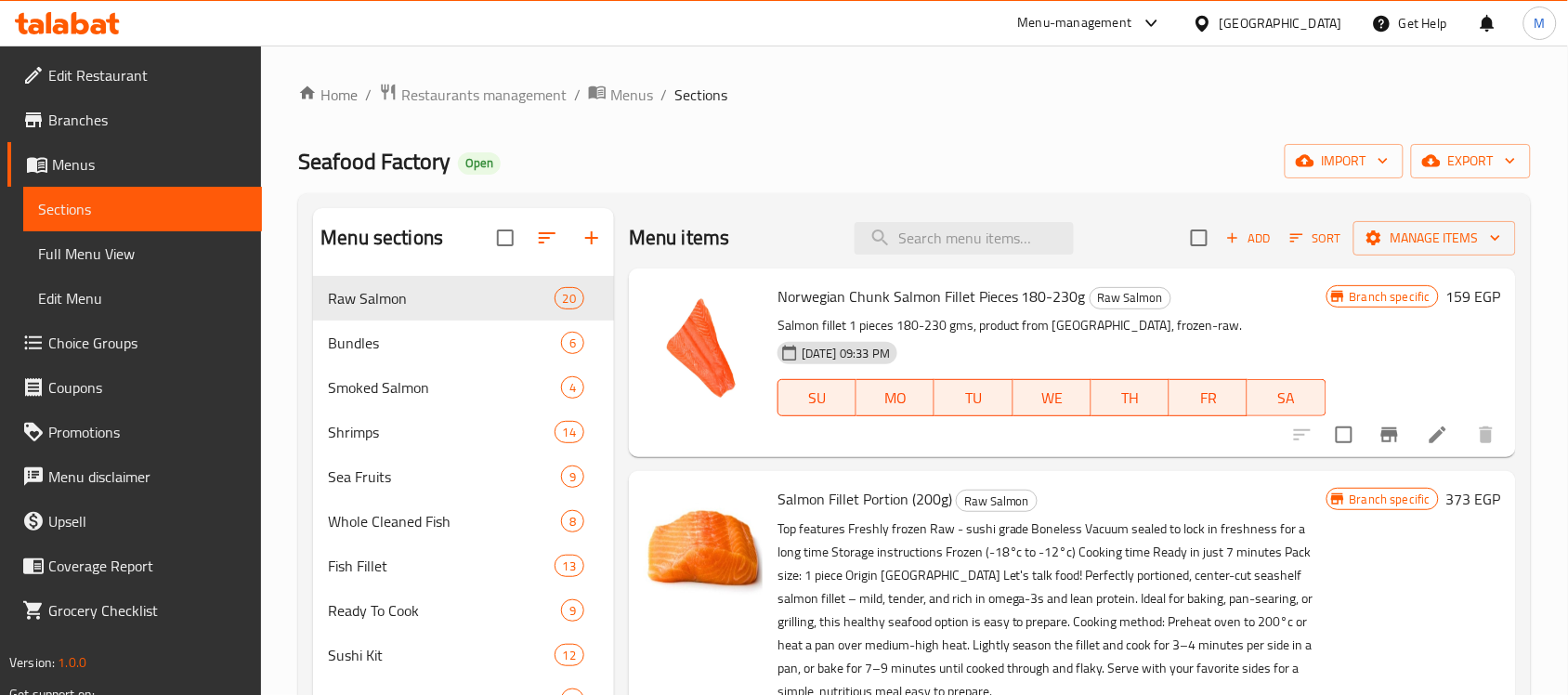
click at [95, 117] on span "Branches" at bounding box center [148, 120] width 199 height 22
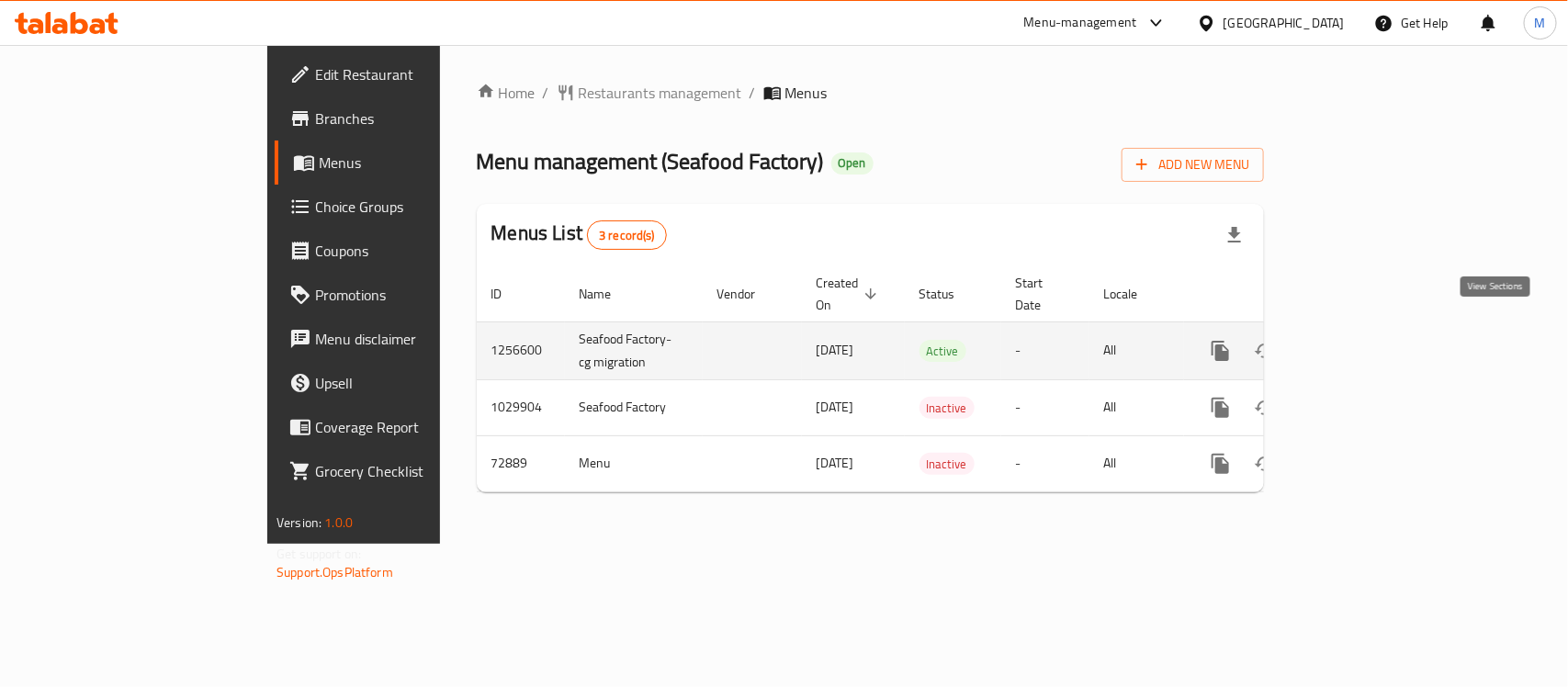
click at [1364, 339] on icon "enhanced table" at bounding box center [1353, 350] width 22 height 22
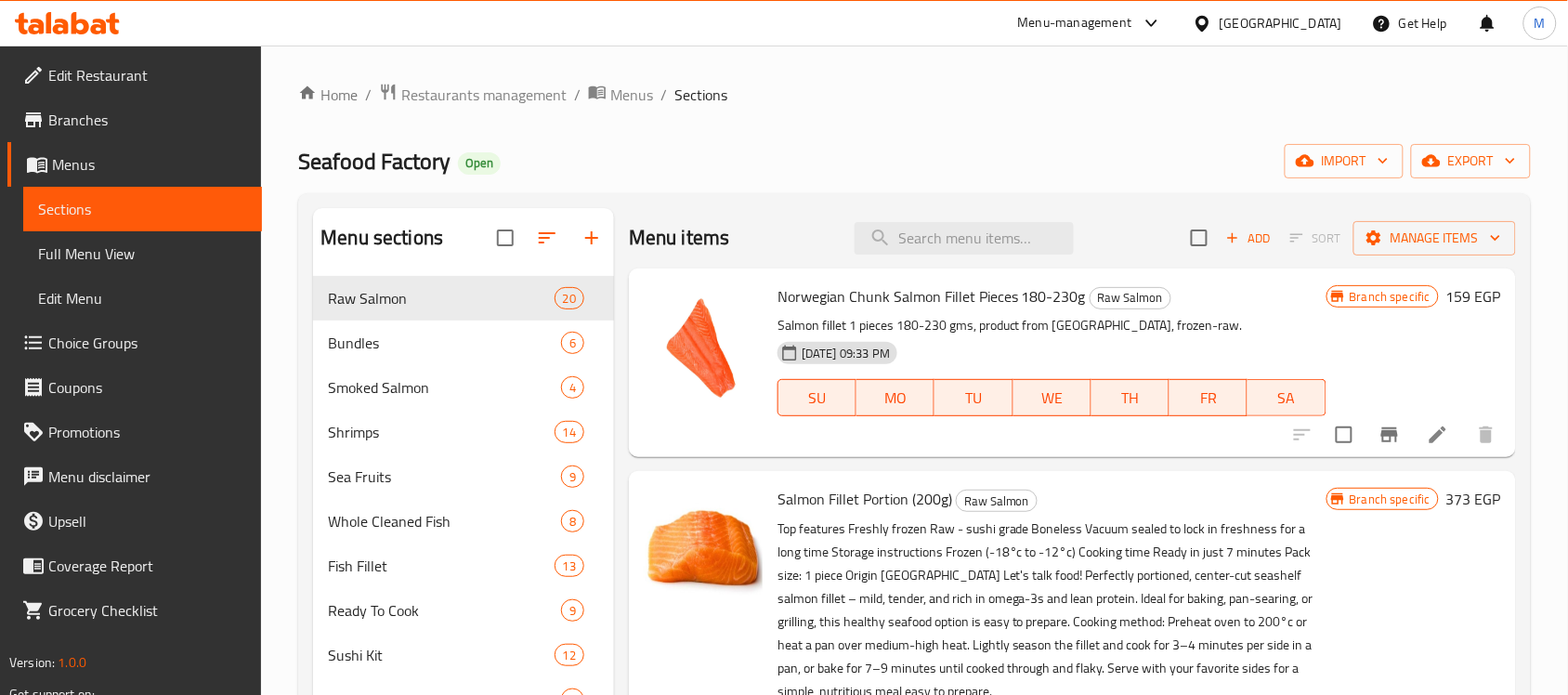
click at [119, 121] on span "Branches" at bounding box center [148, 120] width 199 height 22
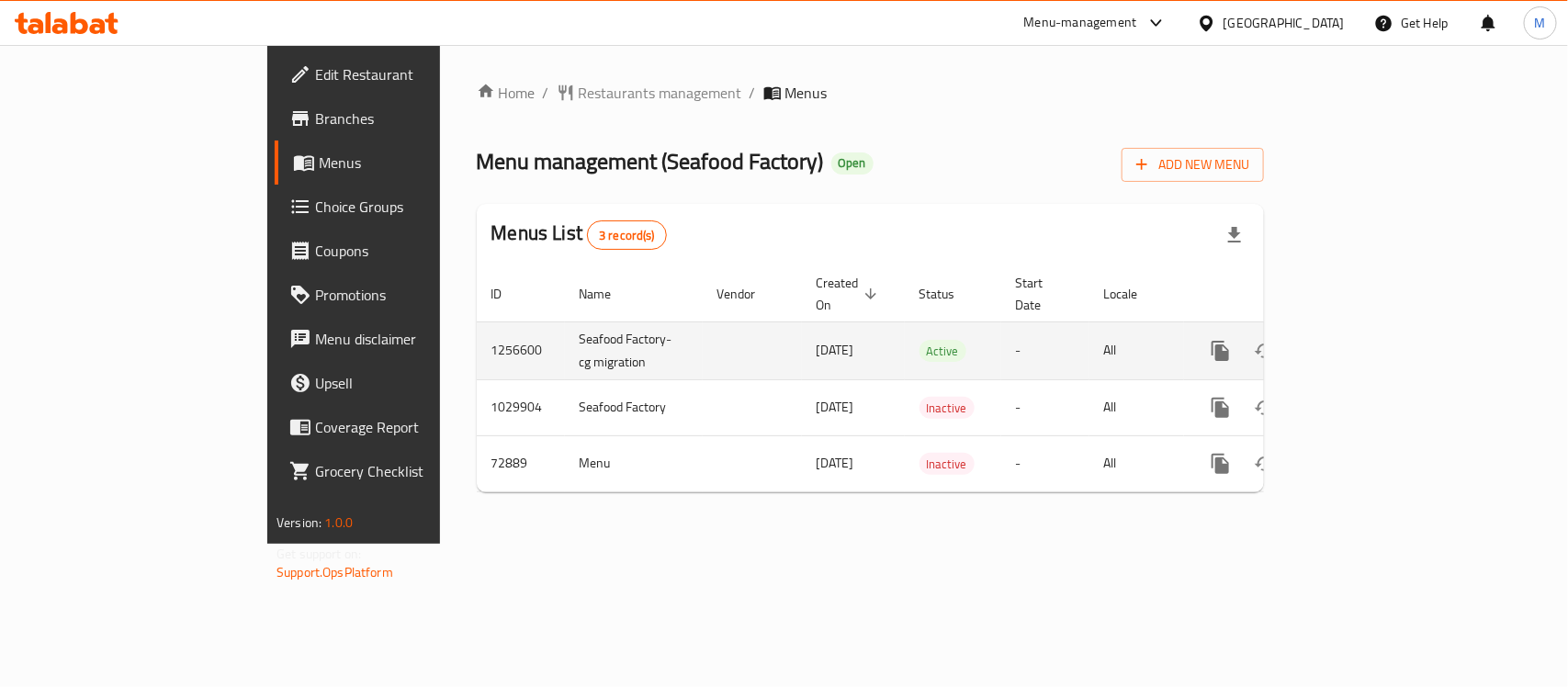
click at [1364, 339] on icon "enhanced table" at bounding box center [1353, 350] width 22 height 22
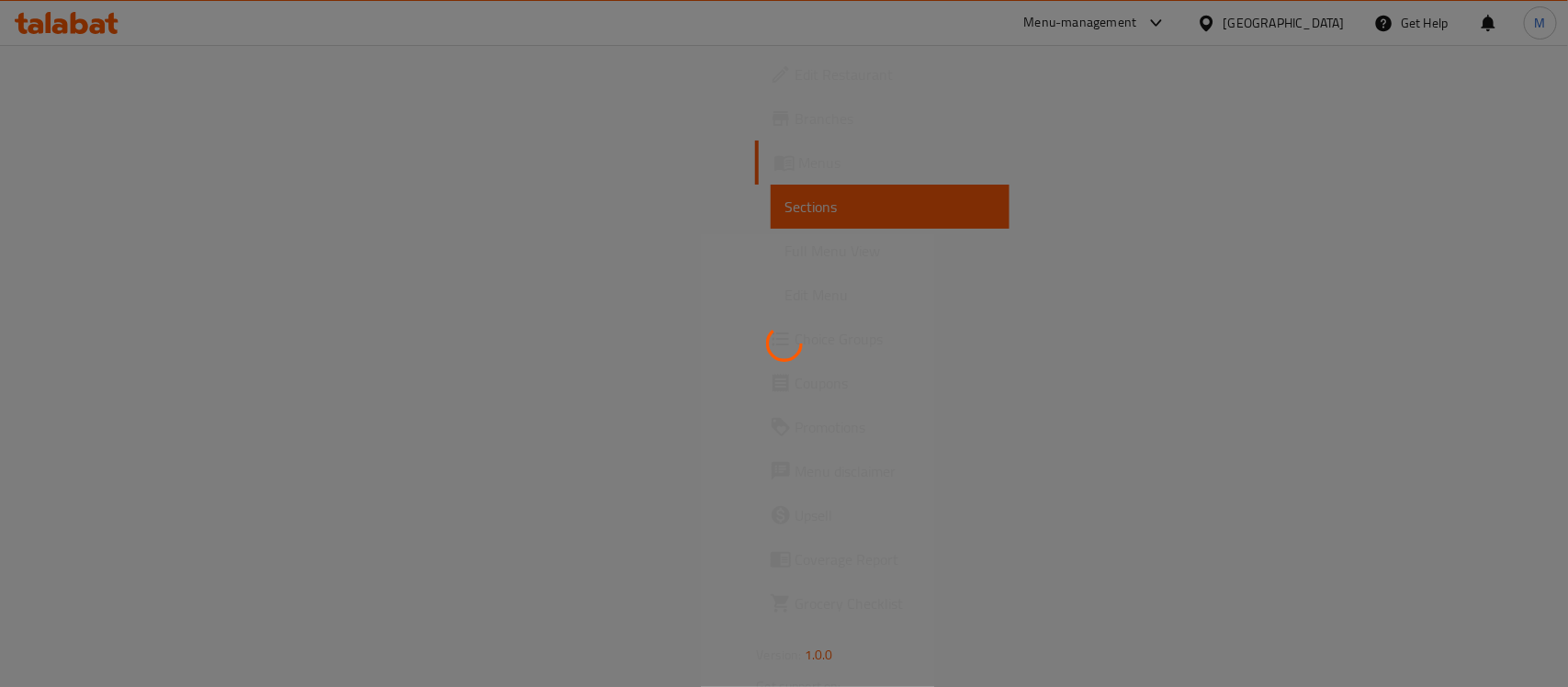
click at [461, 246] on div at bounding box center [784, 343] width 1568 height 687
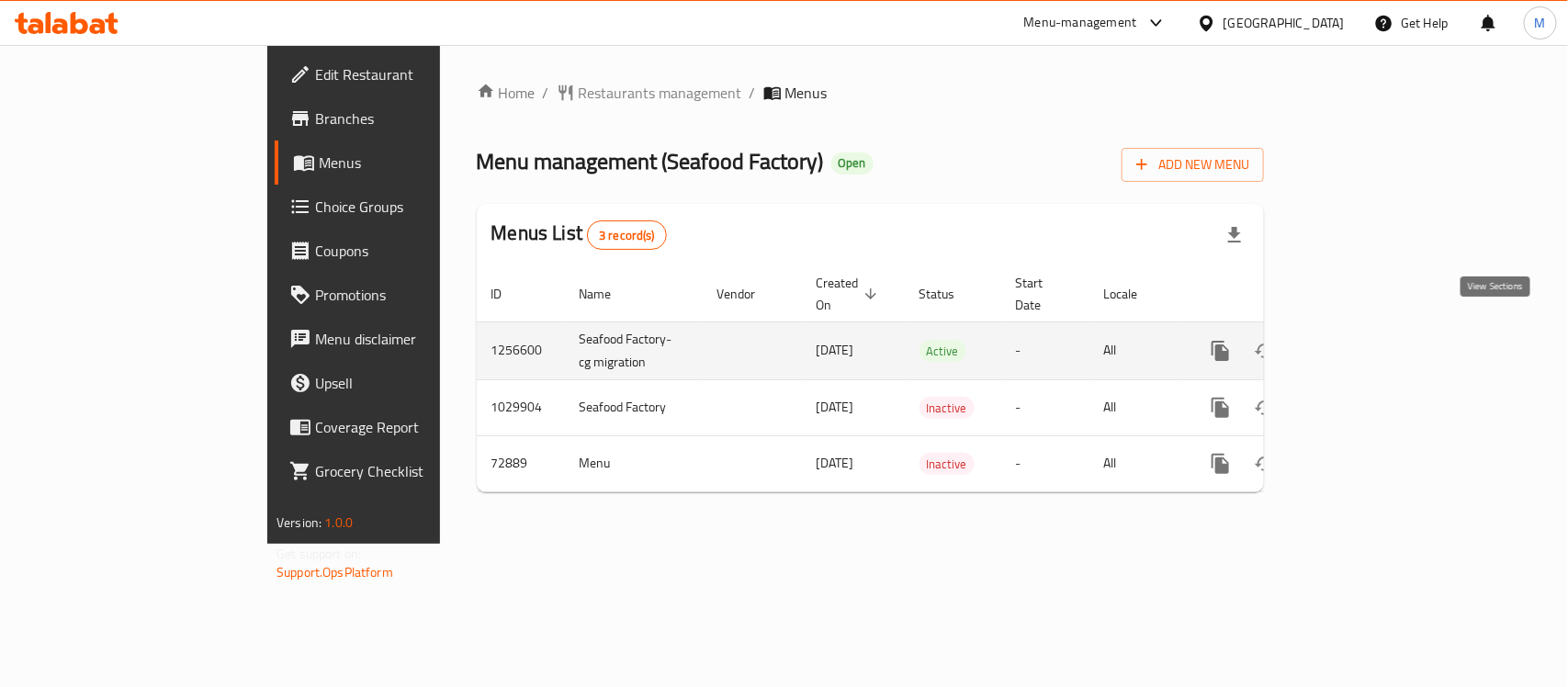
click at [1375, 330] on link "enhanced table" at bounding box center [1353, 351] width 44 height 44
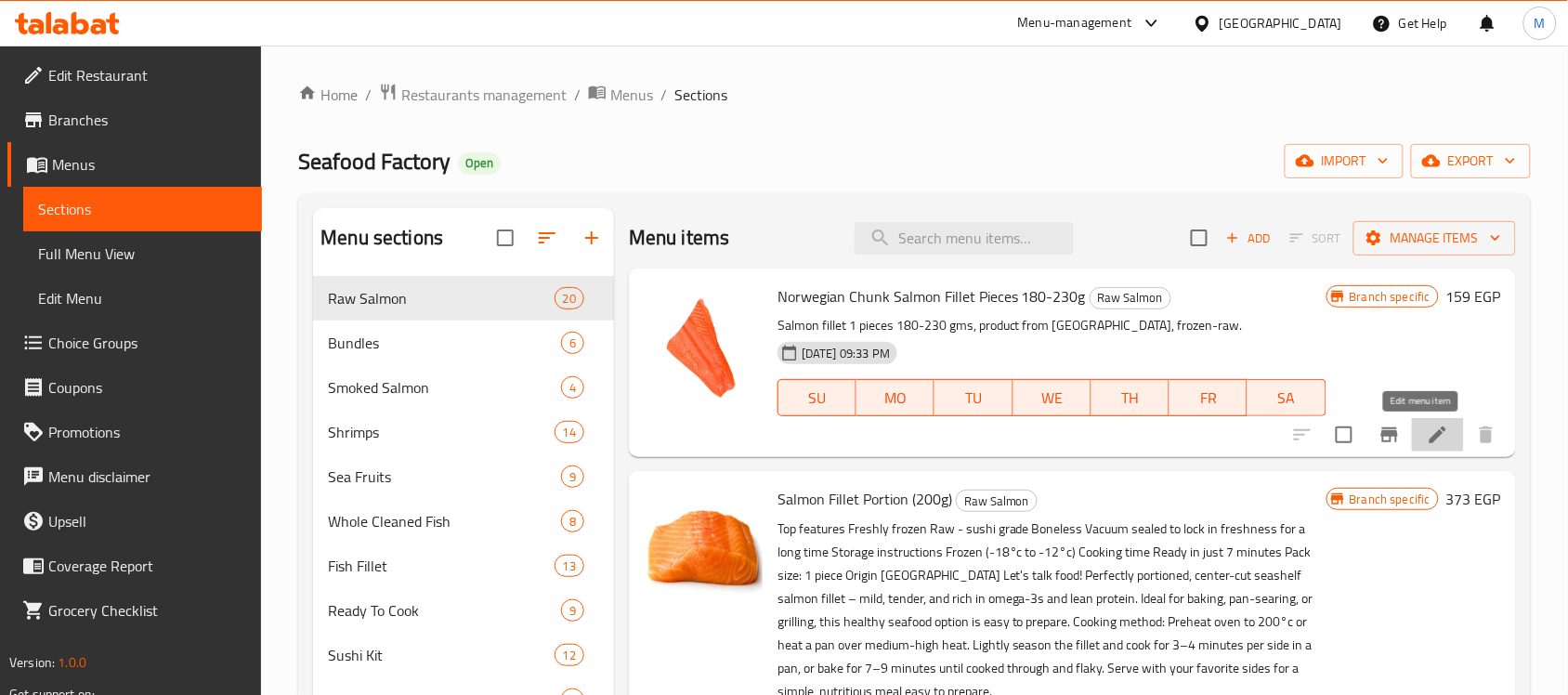
click at [1429, 437] on icon at bounding box center [1438, 434] width 17 height 17
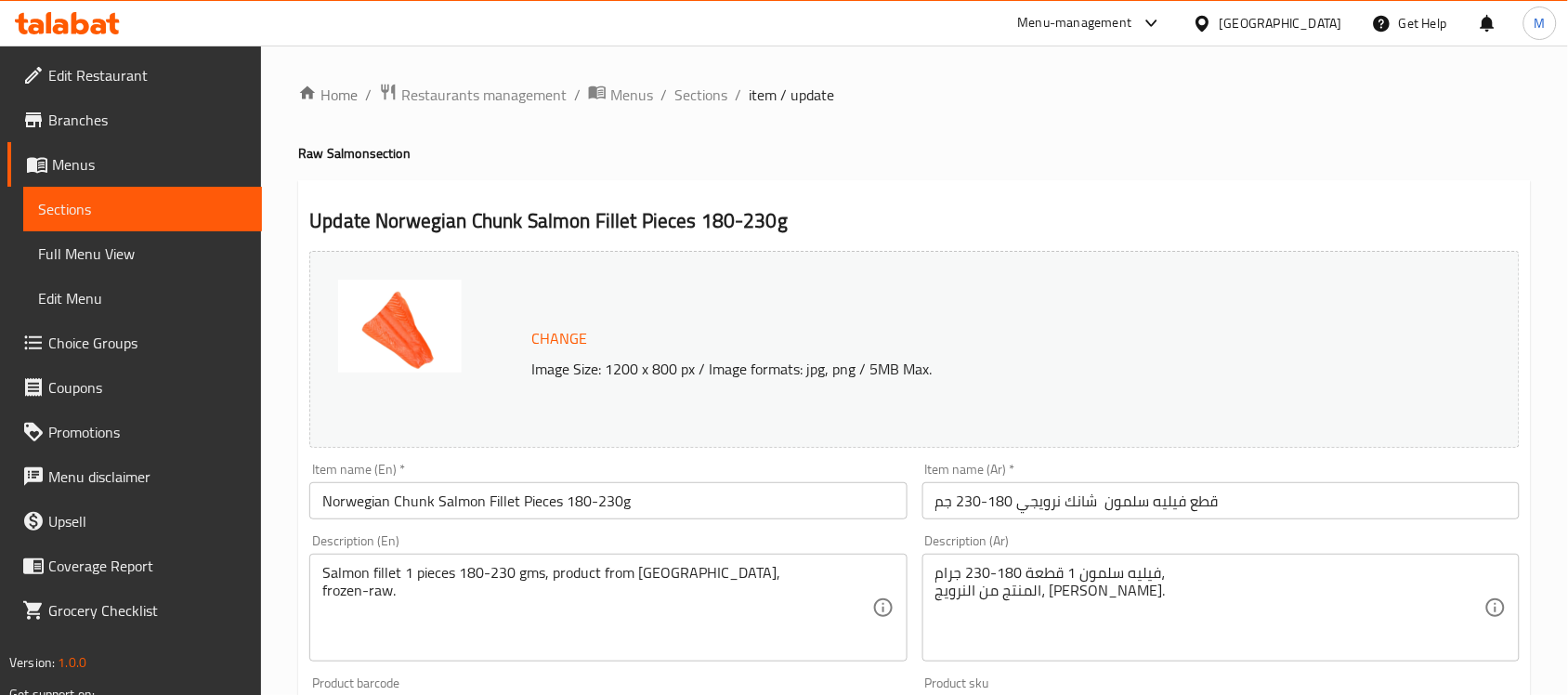
click at [86, 114] on span "Branches" at bounding box center [148, 120] width 199 height 22
click at [117, 121] on span "Branches" at bounding box center [148, 120] width 199 height 22
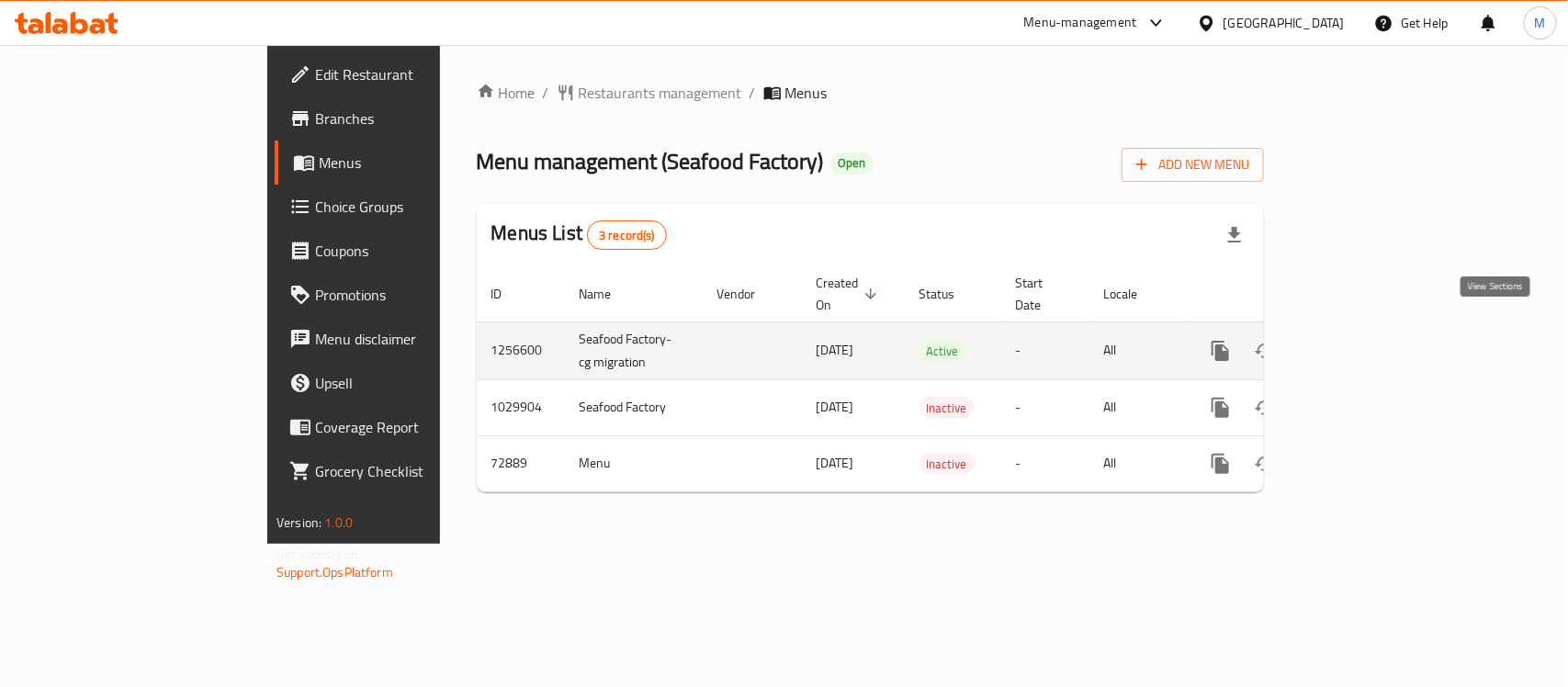
click at [1375, 329] on link "enhanced table" at bounding box center [1353, 351] width 44 height 44
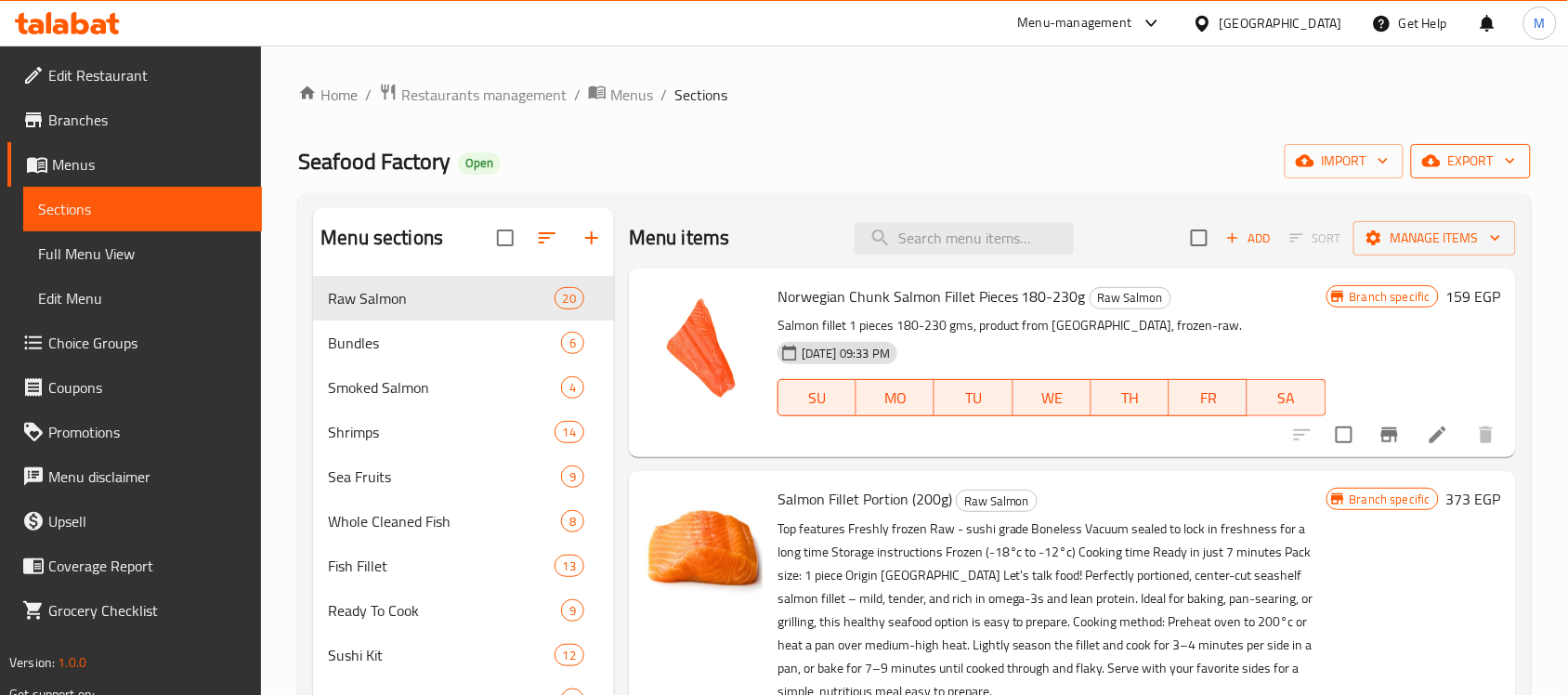
click at [1511, 165] on icon "button" at bounding box center [1510, 161] width 19 height 19
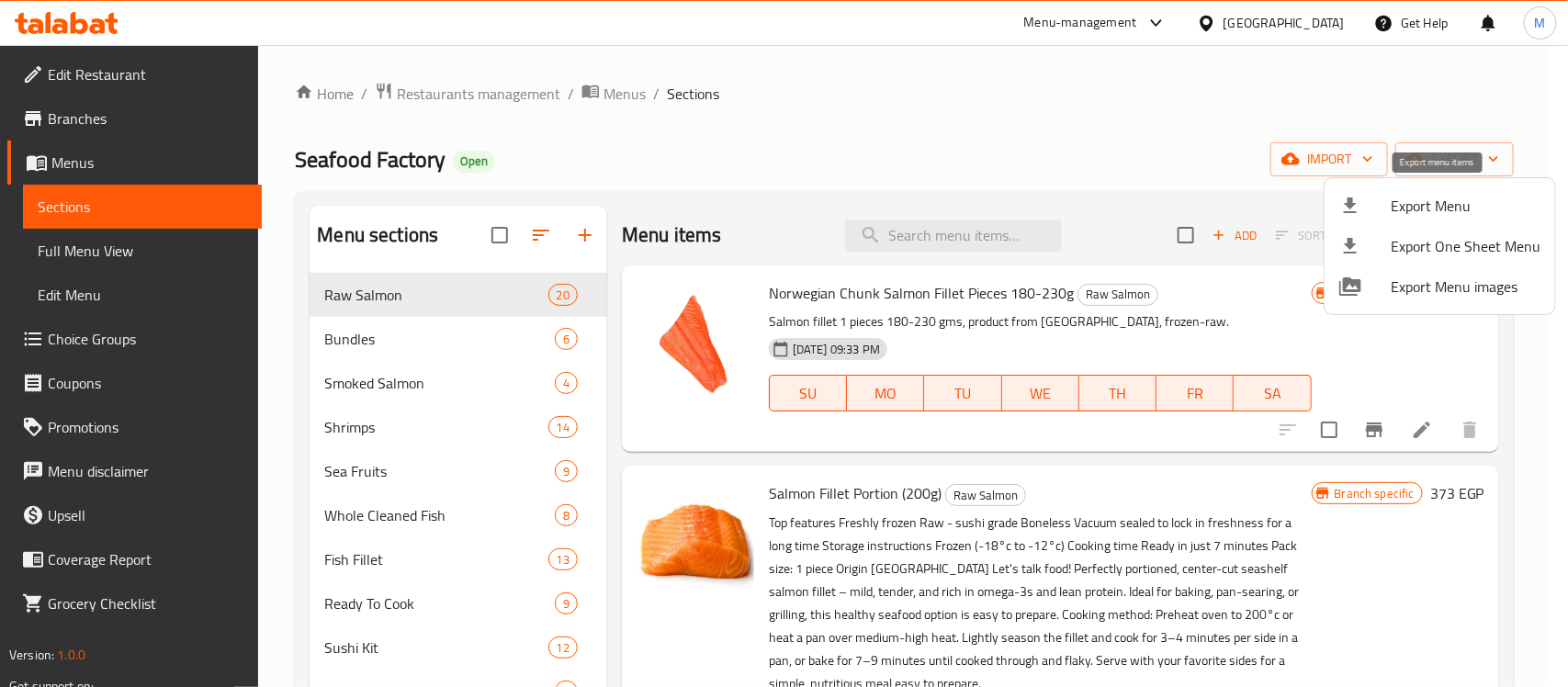
click at [1438, 203] on span "Export Menu" at bounding box center [1465, 206] width 150 height 22
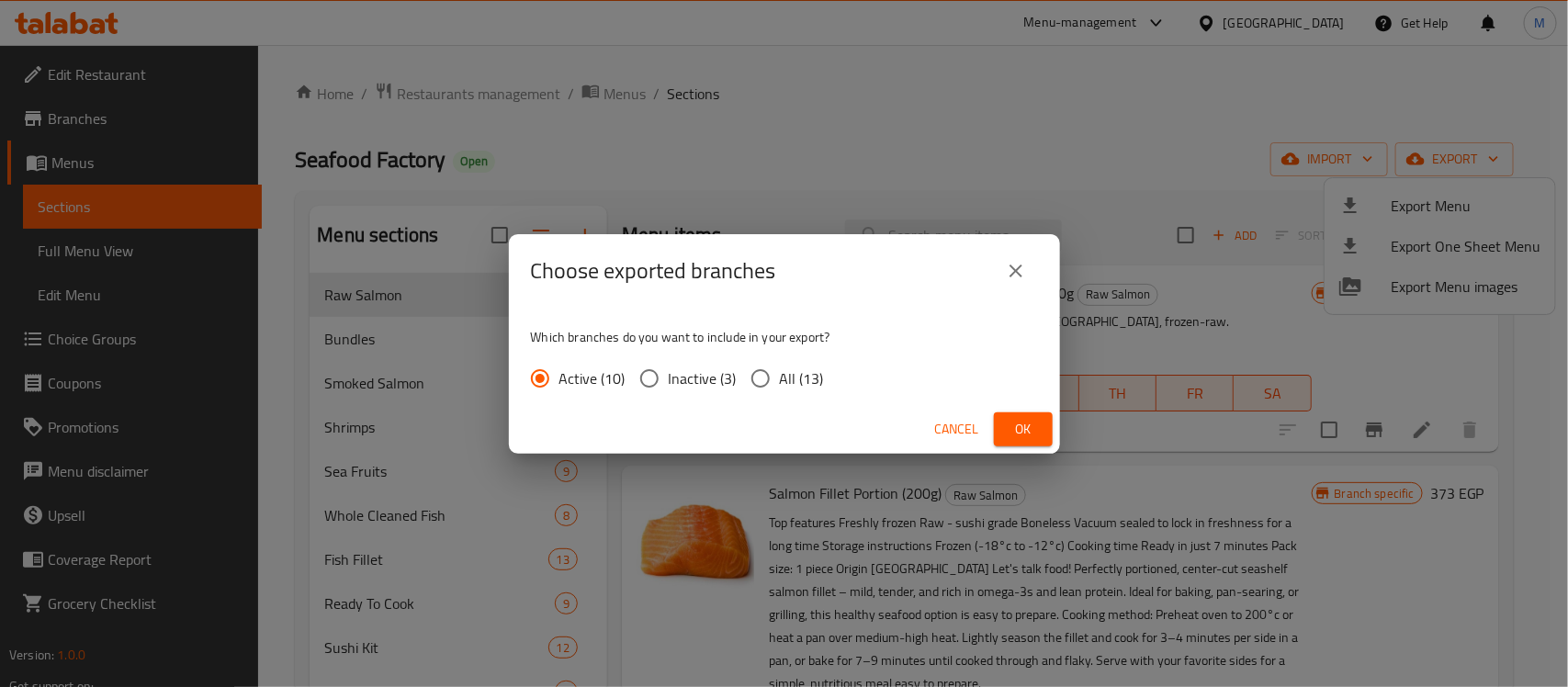
click at [754, 373] on input "All (13)" at bounding box center [761, 378] width 39 height 39
radio input "true"
click at [1047, 423] on button "Ok" at bounding box center [1023, 429] width 59 height 34
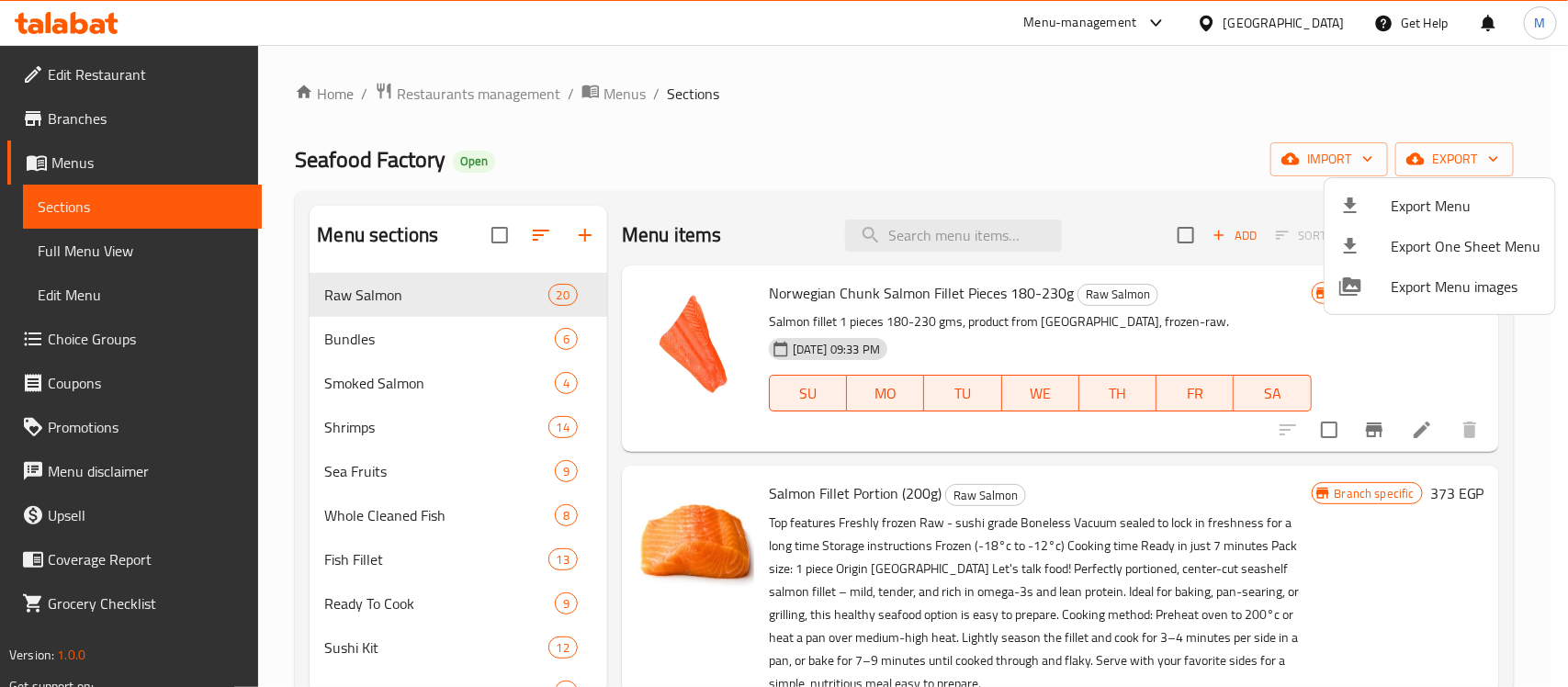
click at [942, 287] on div at bounding box center [784, 343] width 1568 height 687
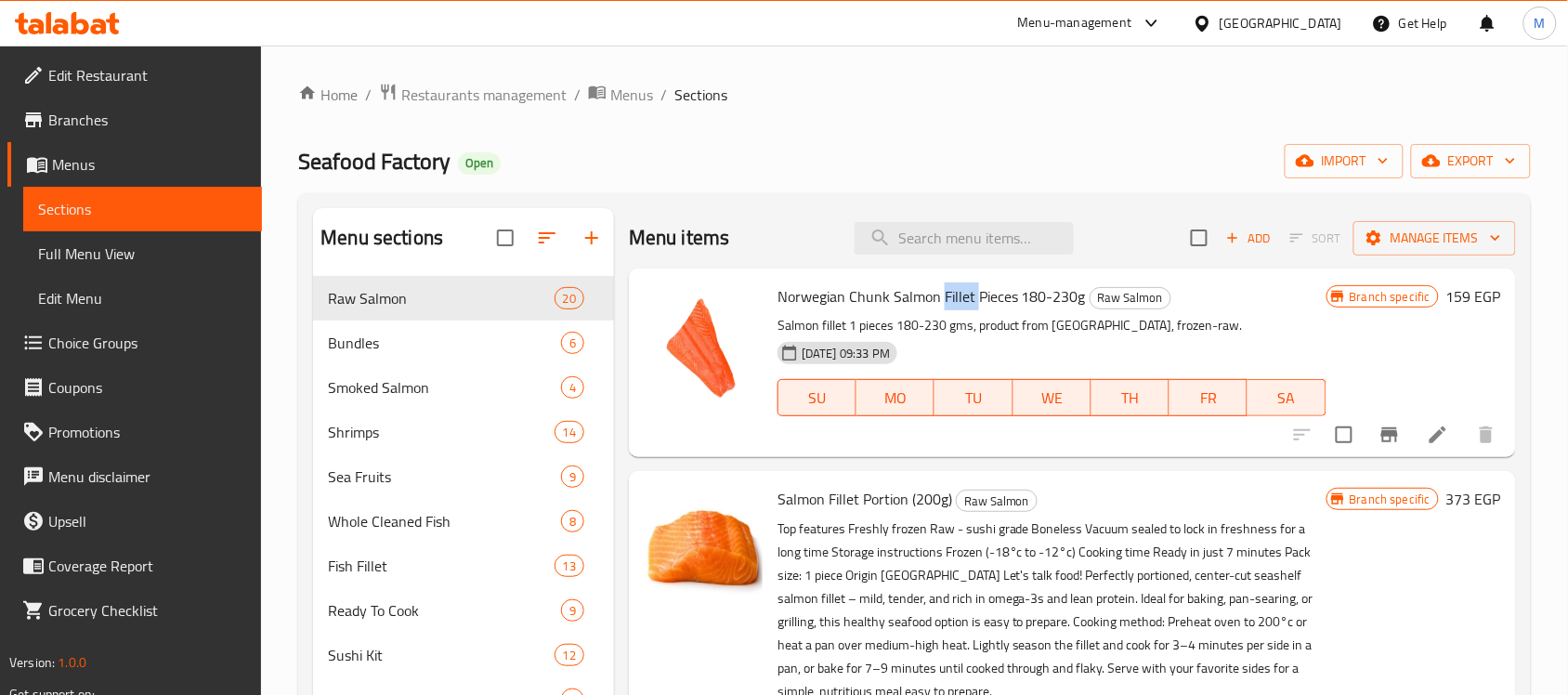
click at [952, 290] on span "Norwegian Chunk Salmon Fillet Pieces 180-230g" at bounding box center [932, 297] width 309 height 28
copy h6 "Norwegian Chunk Salmon Fillet Pieces 180-230g"
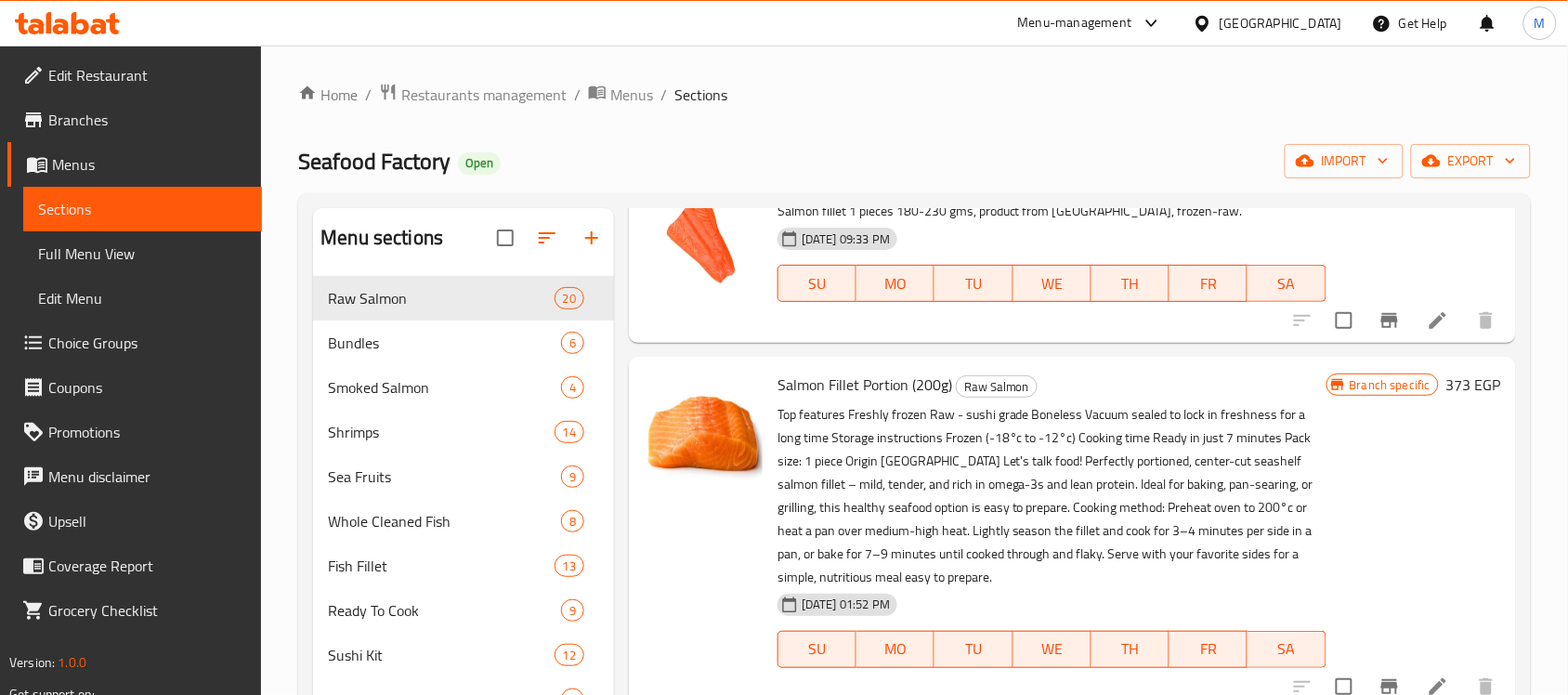
scroll to position [116, 0]
click at [859, 374] on span "Salmon Fillet Portion (200g)" at bounding box center [865, 382] width 175 height 28
copy h6 "Salmon Fillet Portion (200g)"
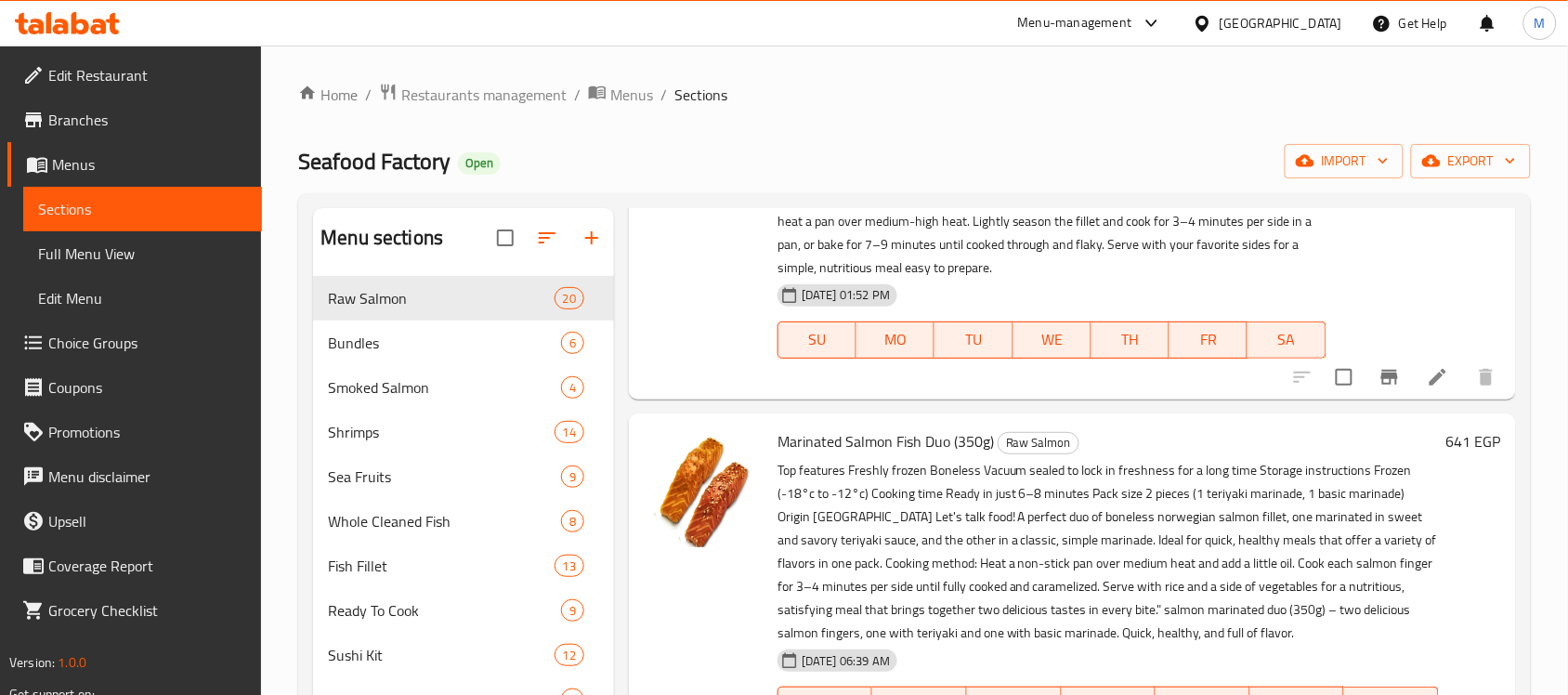
scroll to position [464, 0]
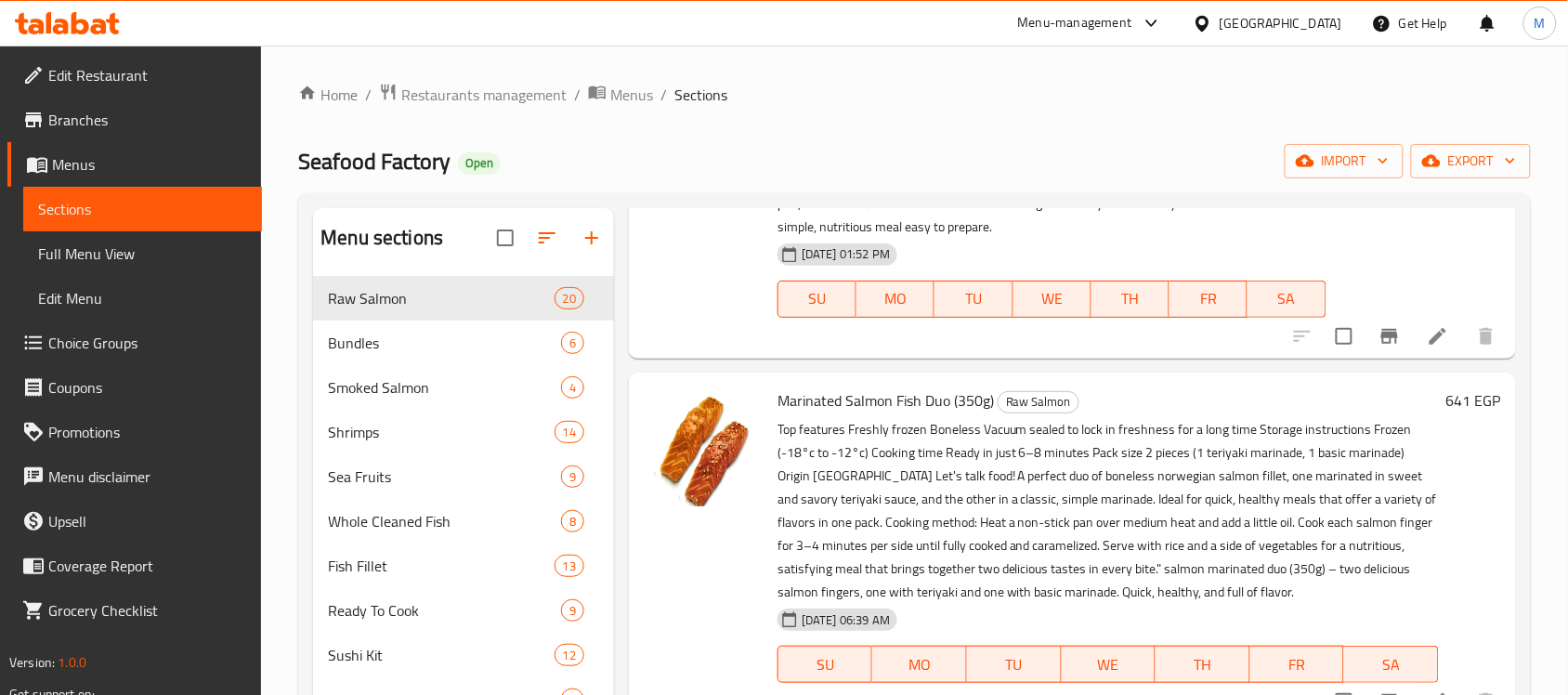
click at [852, 410] on span "Marinated Salmon Fish Duo (350g)" at bounding box center [885, 400] width 217 height 28
click at [855, 409] on span "Marinated Salmon Fish Duo (350g)" at bounding box center [885, 400] width 217 height 28
copy h6 "Marinated Salmon Fish Duo (350g)"
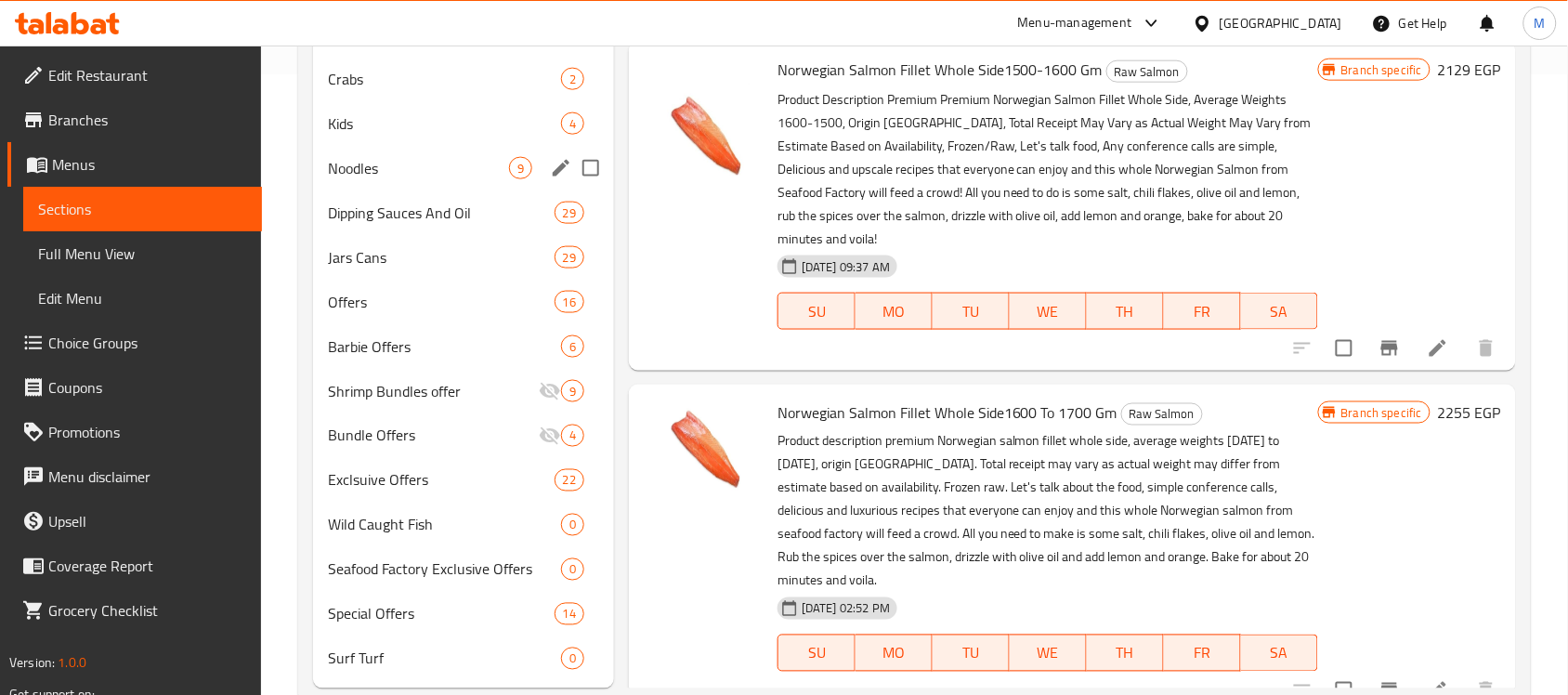
scroll to position [84, 0]
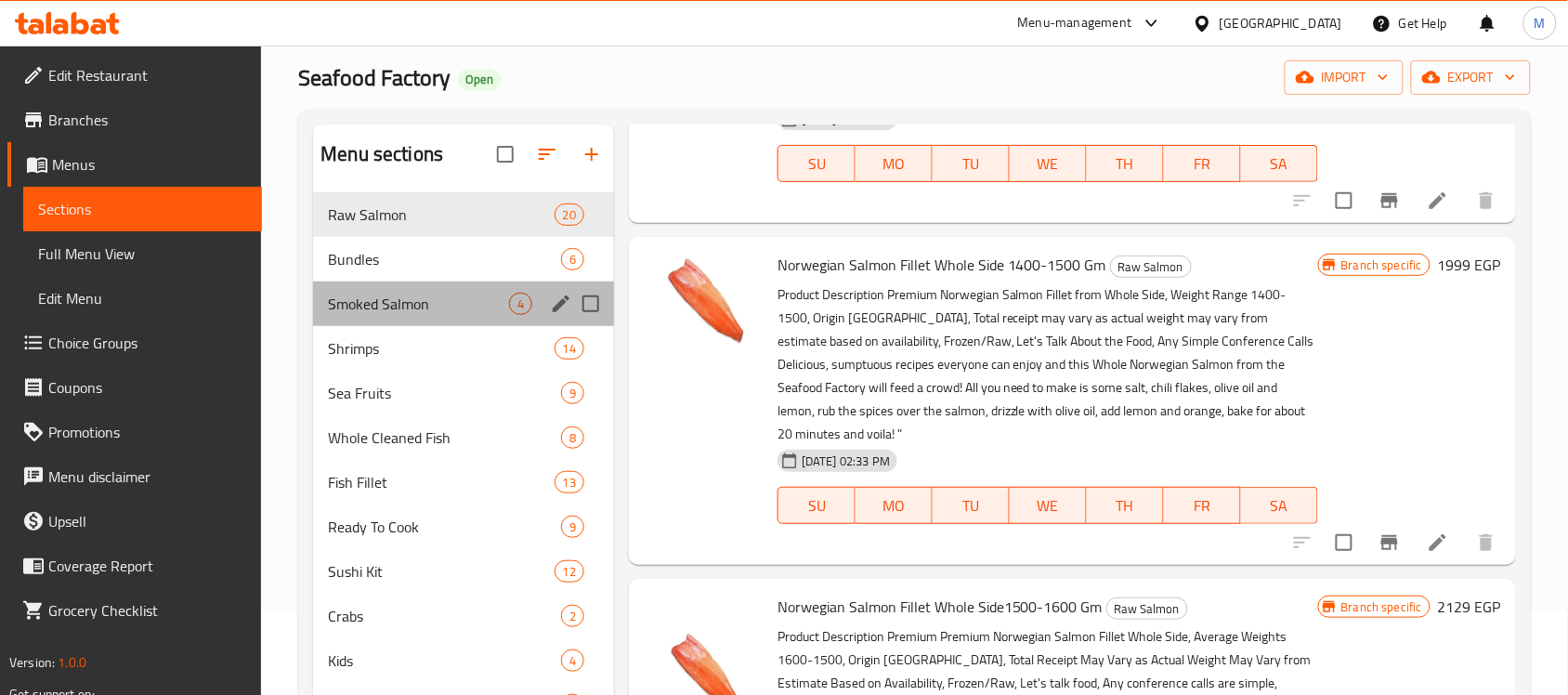
click at [405, 321] on div "Smoked Salmon 4" at bounding box center [464, 304] width 301 height 45
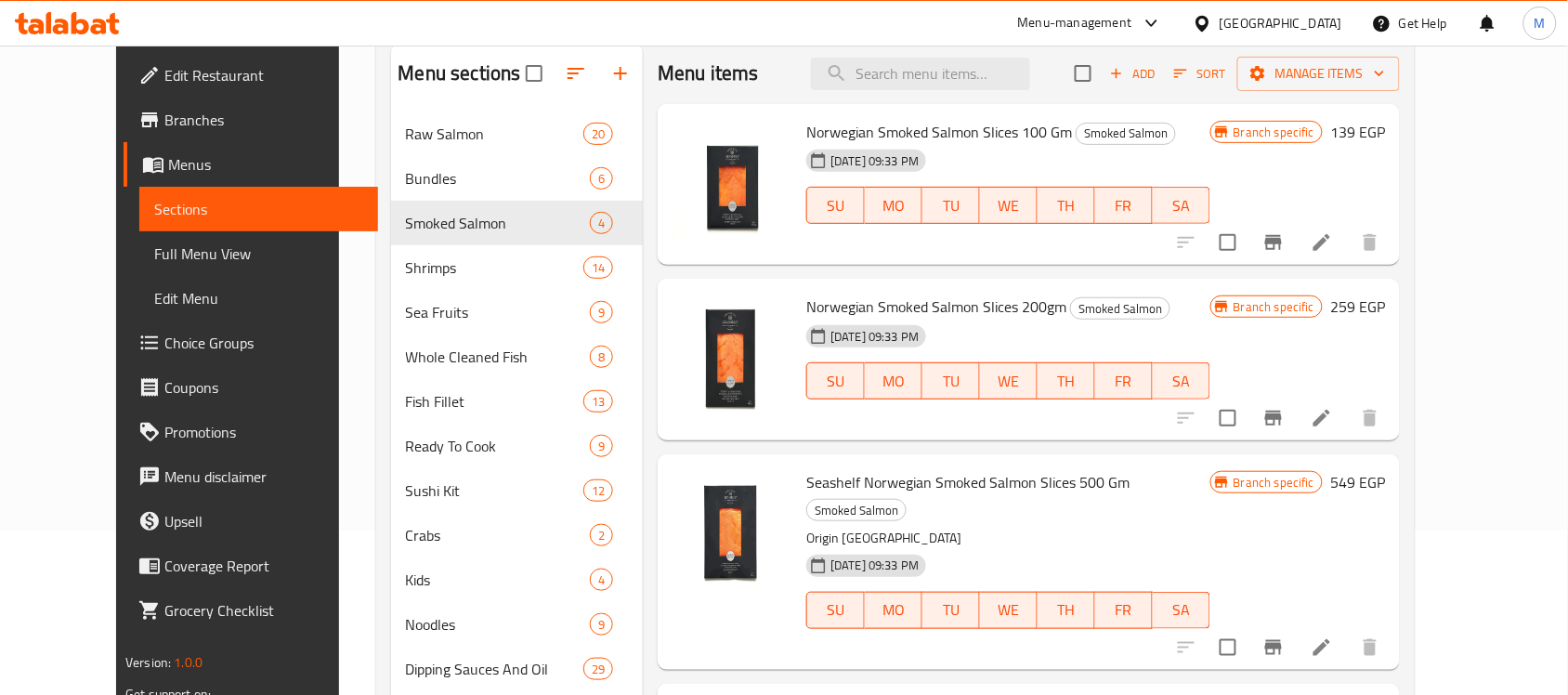
scroll to position [200, 0]
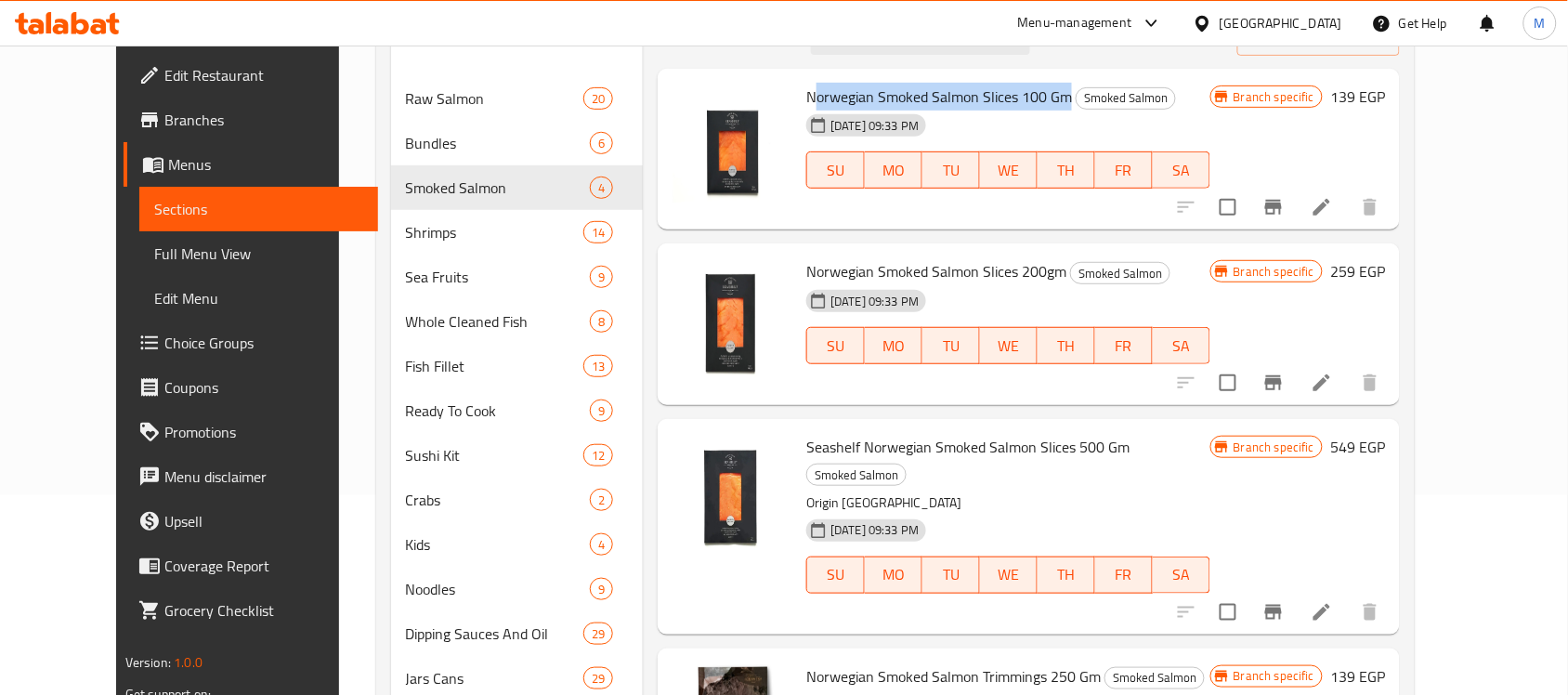
drag, startPoint x: 1038, startPoint y: 100, endPoint x: 783, endPoint y: 95, distance: 255.0
click at [806, 95] on span "Norwegian Smoked Salmon Slices 100 Gm" at bounding box center [939, 97] width 266 height 28
click at [813, 90] on span "Norwegian Smoked Salmon Slices 100 Gm" at bounding box center [939, 97] width 266 height 28
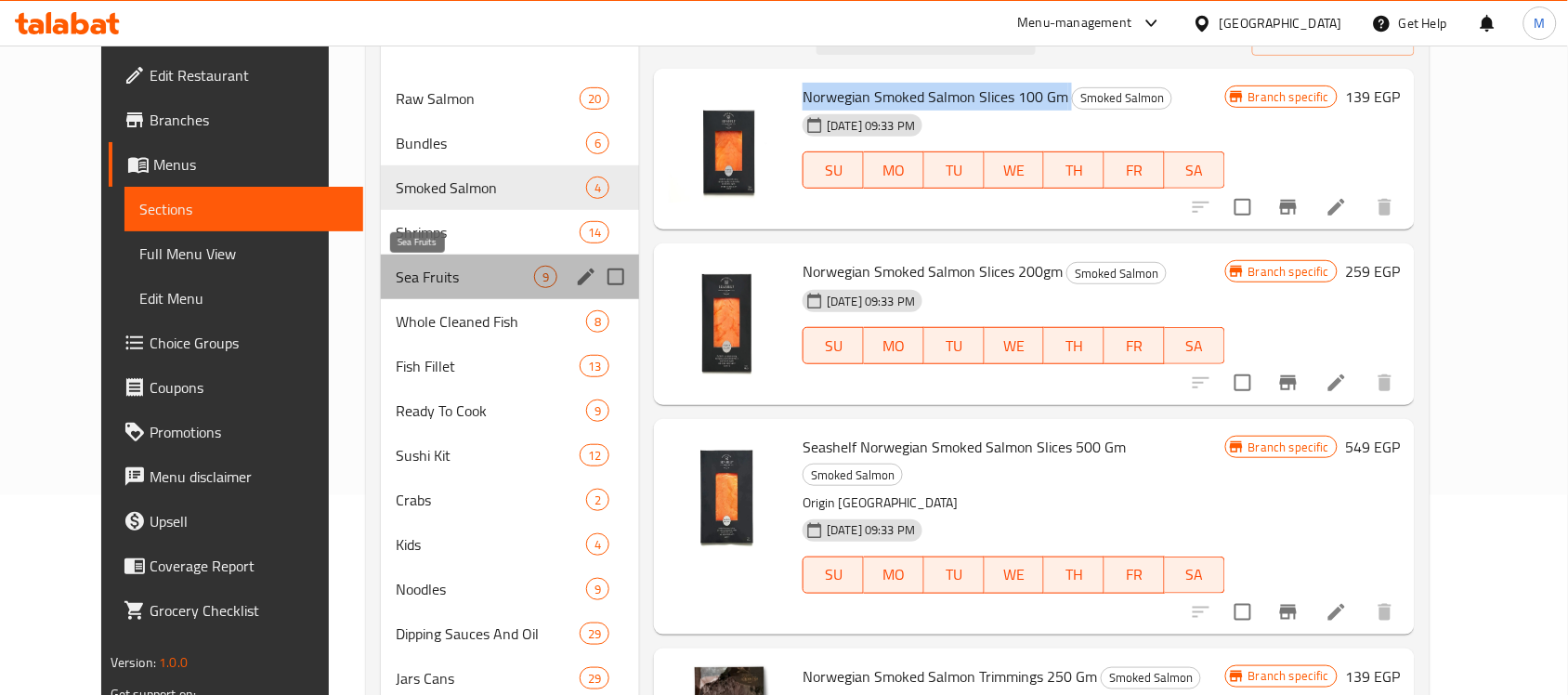
click at [395, 277] on span "Sea Fruits" at bounding box center [464, 277] width 139 height 22
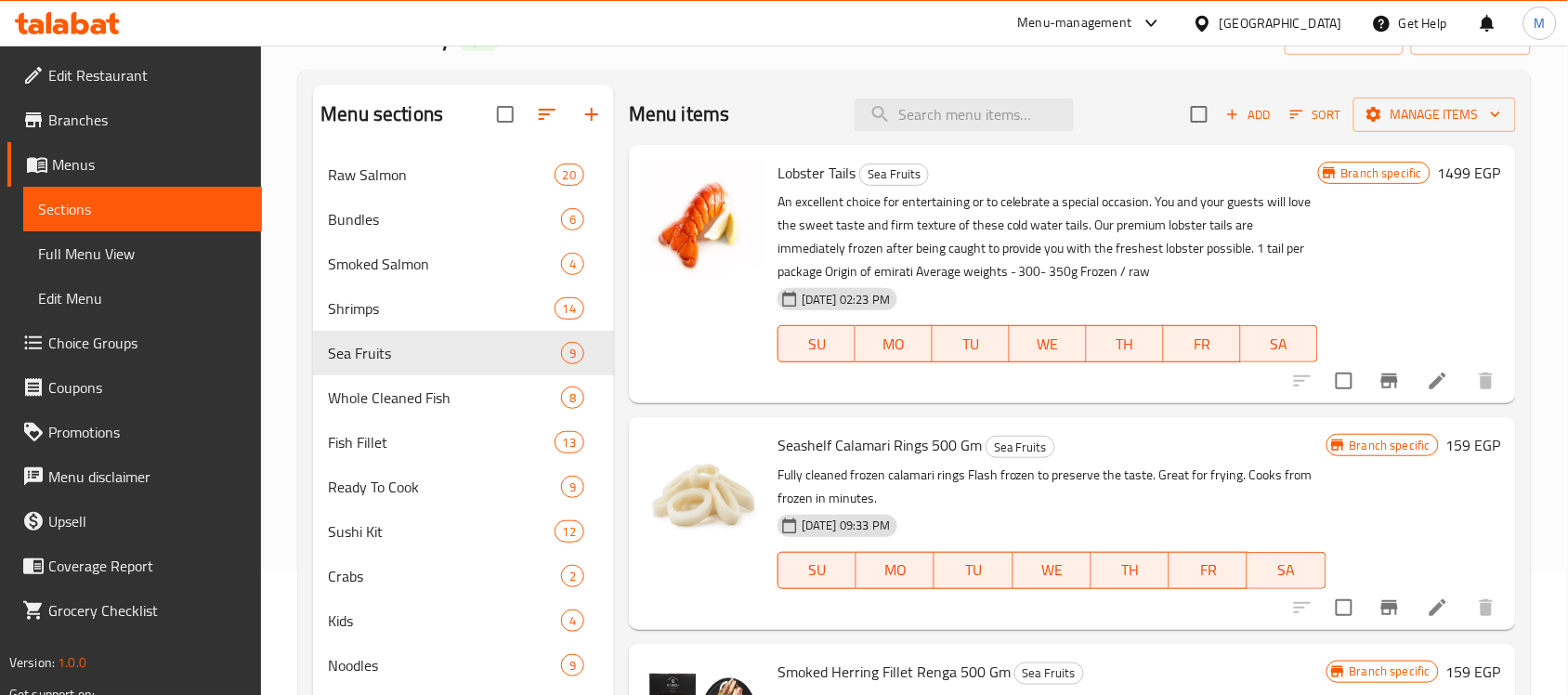
scroll to position [84, 0]
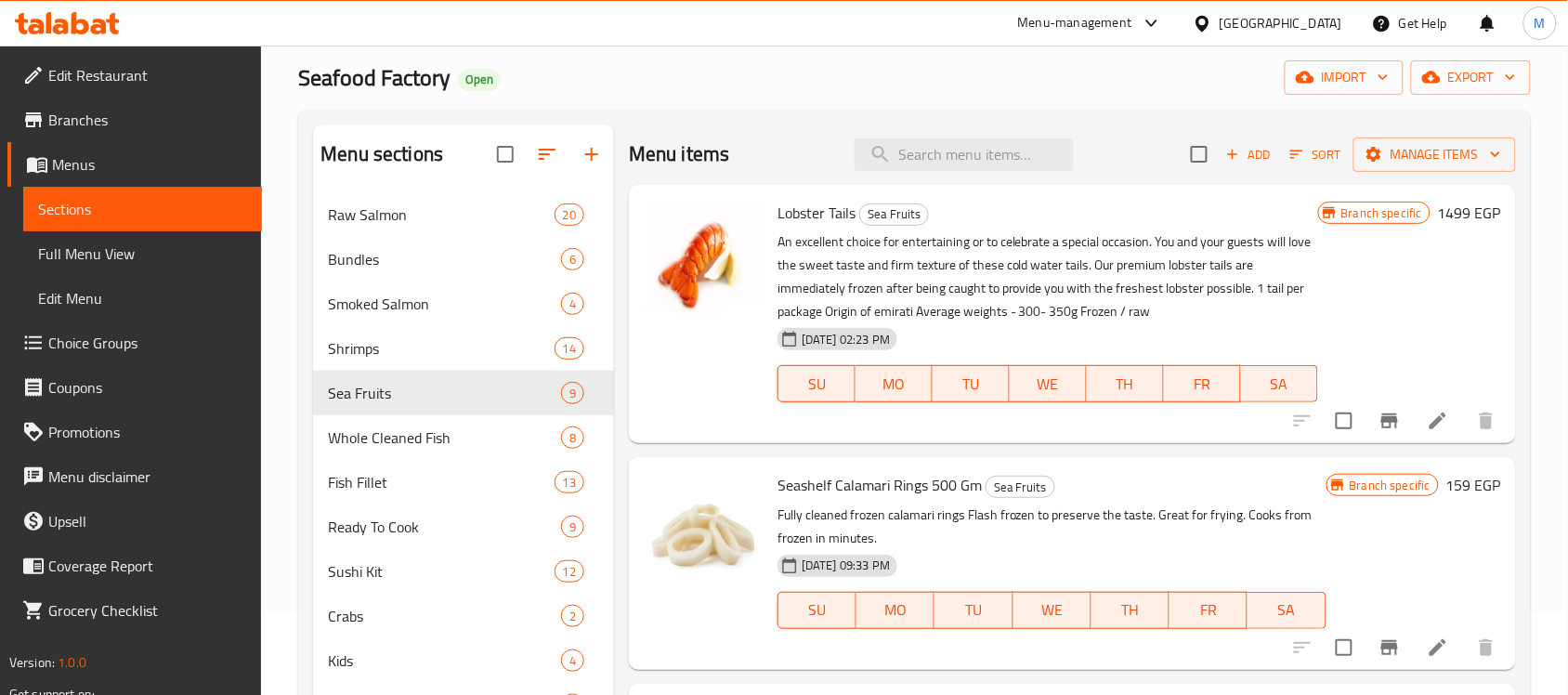
click at [837, 215] on span "Lobster Tails" at bounding box center [817, 213] width 78 height 28
copy h6 "Lobster Tails"
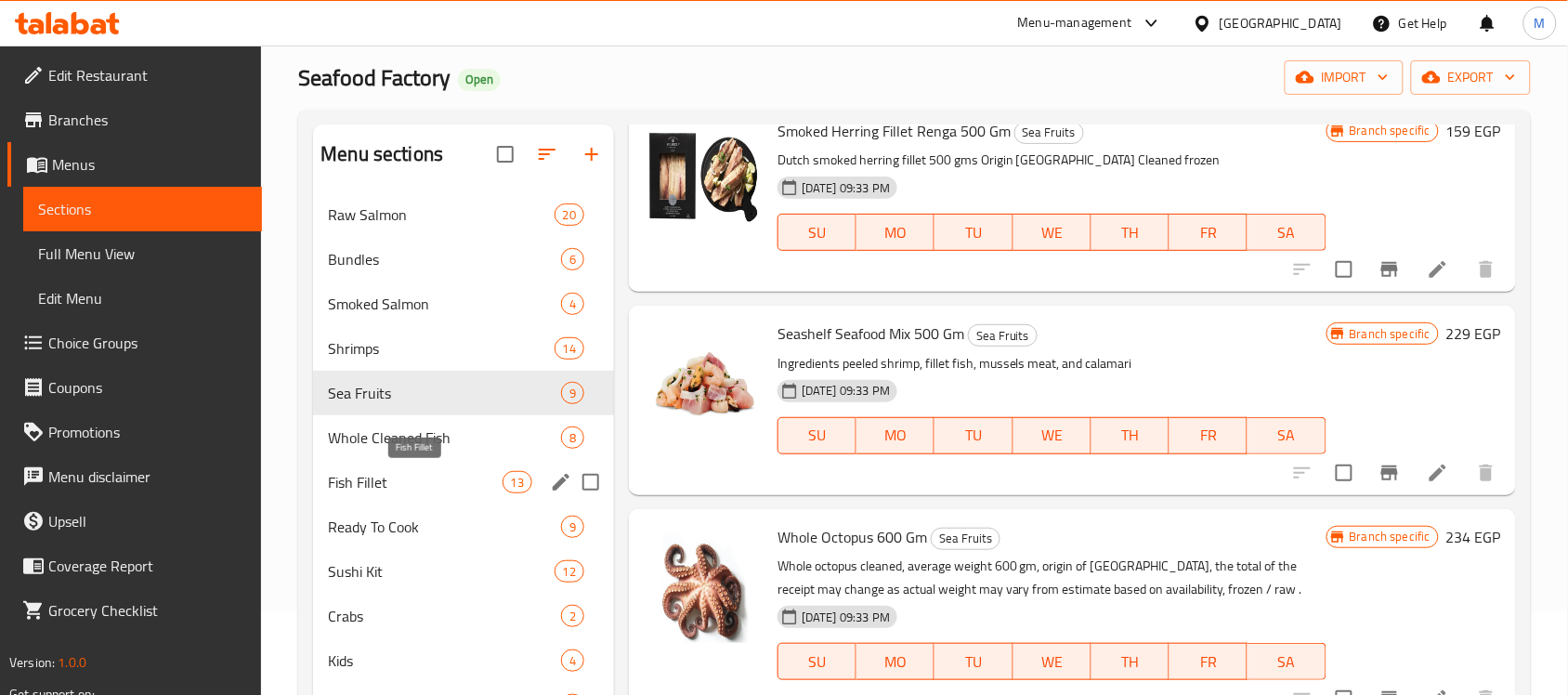
click at [405, 475] on span "Fish Fillet" at bounding box center [415, 482] width 174 height 22
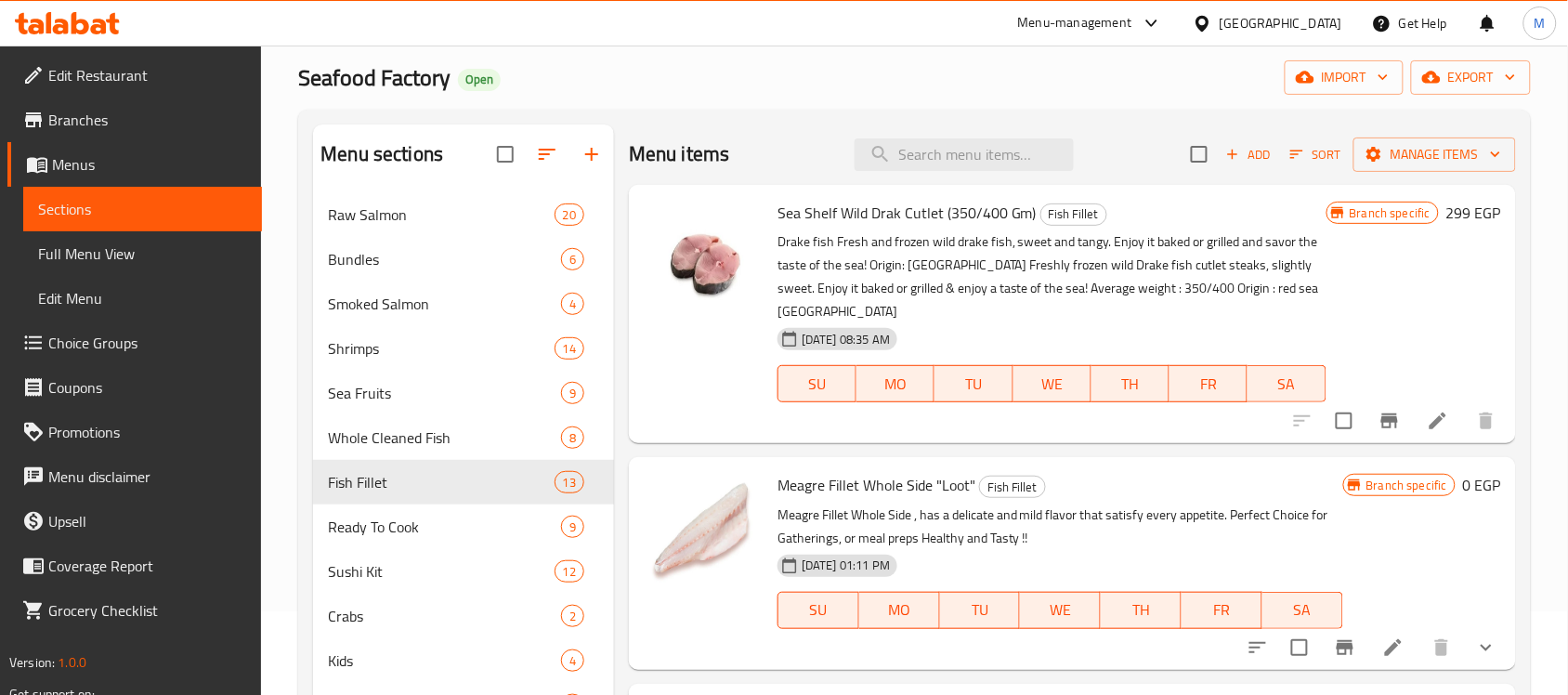
click at [853, 212] on span "Sea Shelf Wild Drak Cutlet (350/400 Gm)" at bounding box center [907, 213] width 259 height 28
copy h6 "Sea Shelf Wild Drak Cutlet (350/400 Gm)"
click at [1412, 404] on li at bounding box center [1438, 421] width 52 height 33
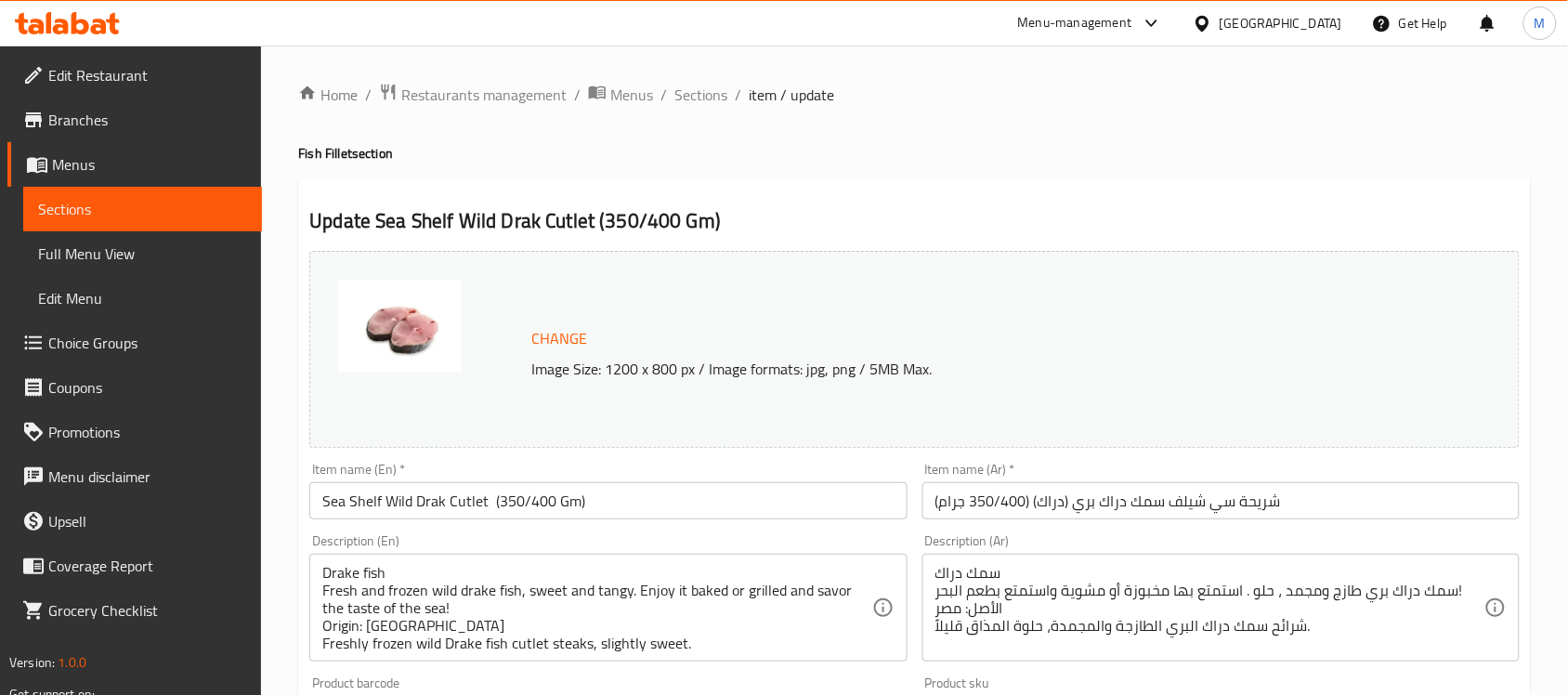
drag, startPoint x: 707, startPoint y: 95, endPoint x: 684, endPoint y: 128, distance: 40.2
click at [707, 95] on span "Sections" at bounding box center [700, 95] width 53 height 22
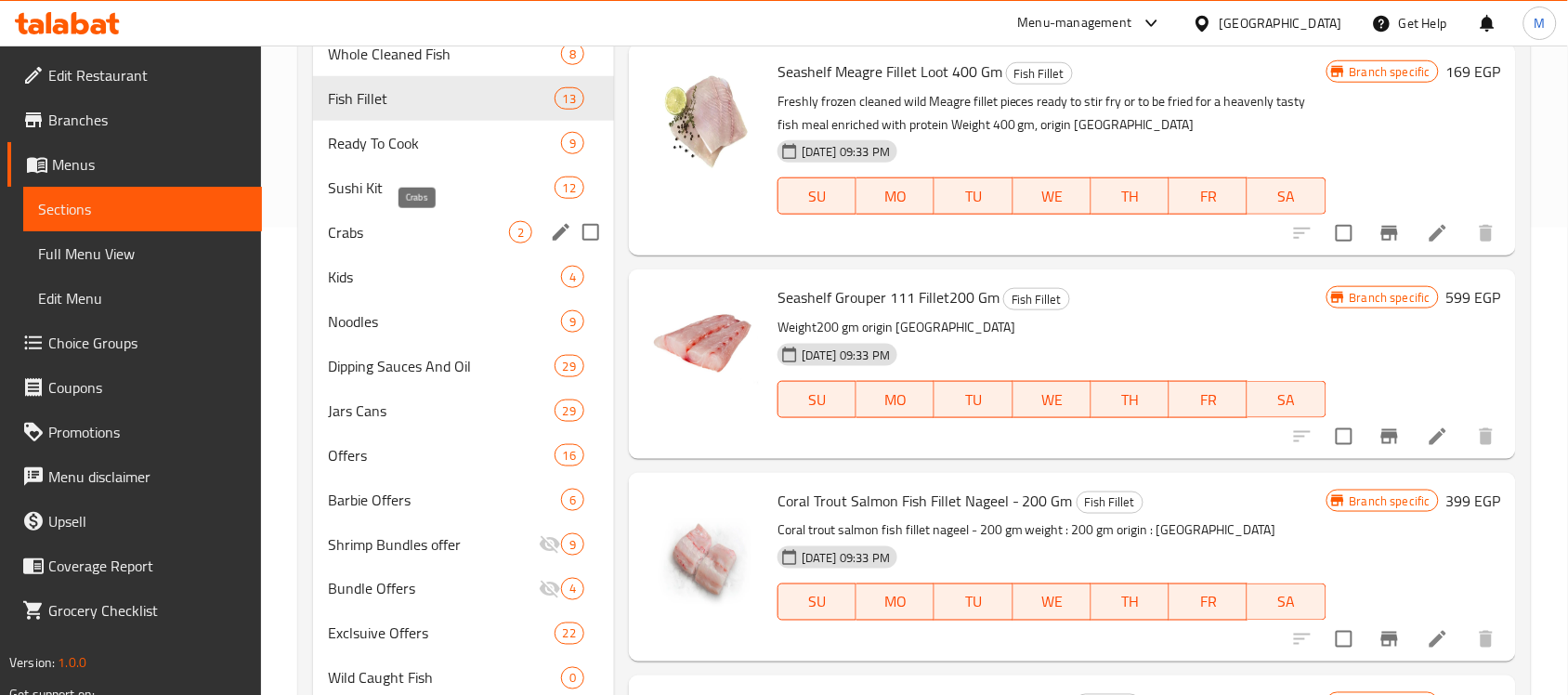
scroll to position [316, 0]
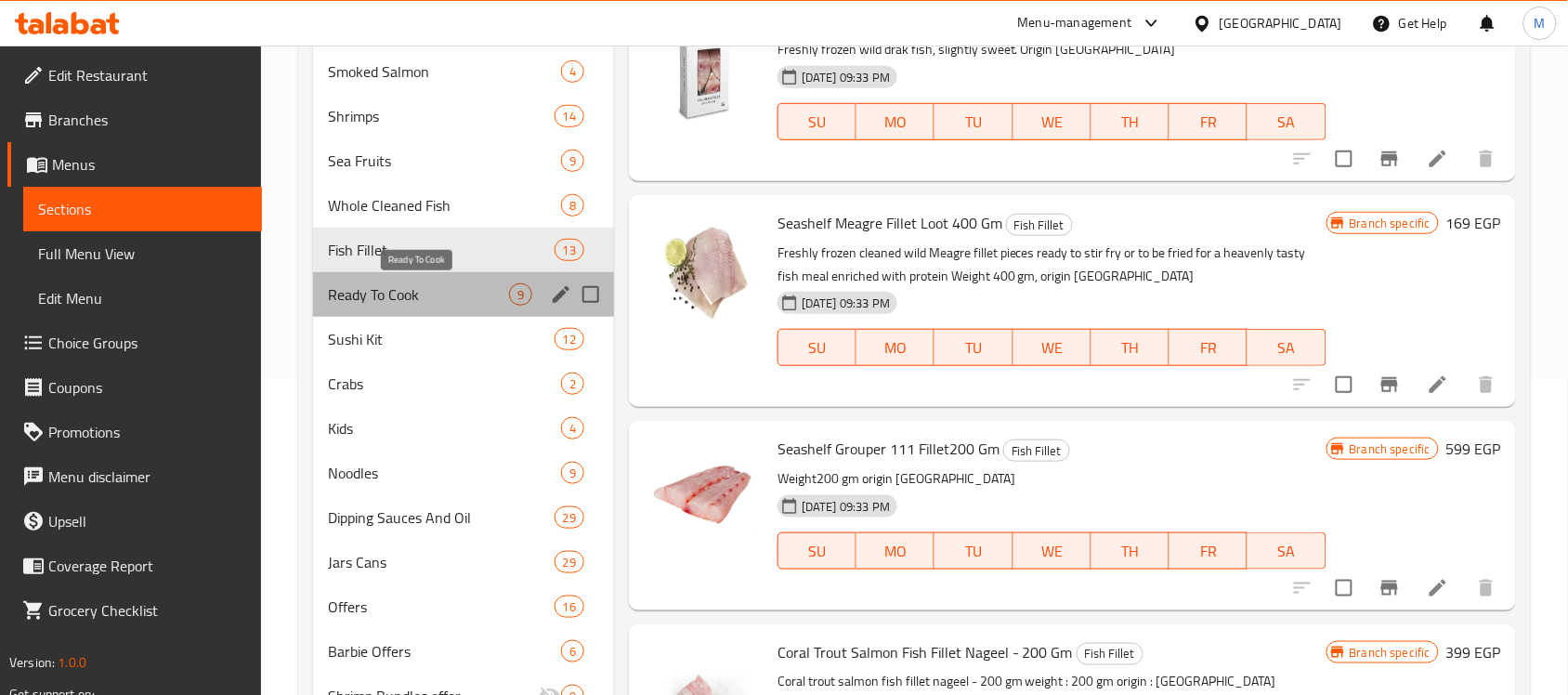
click at [392, 304] on span "Ready To Cook" at bounding box center [419, 295] width 181 height 22
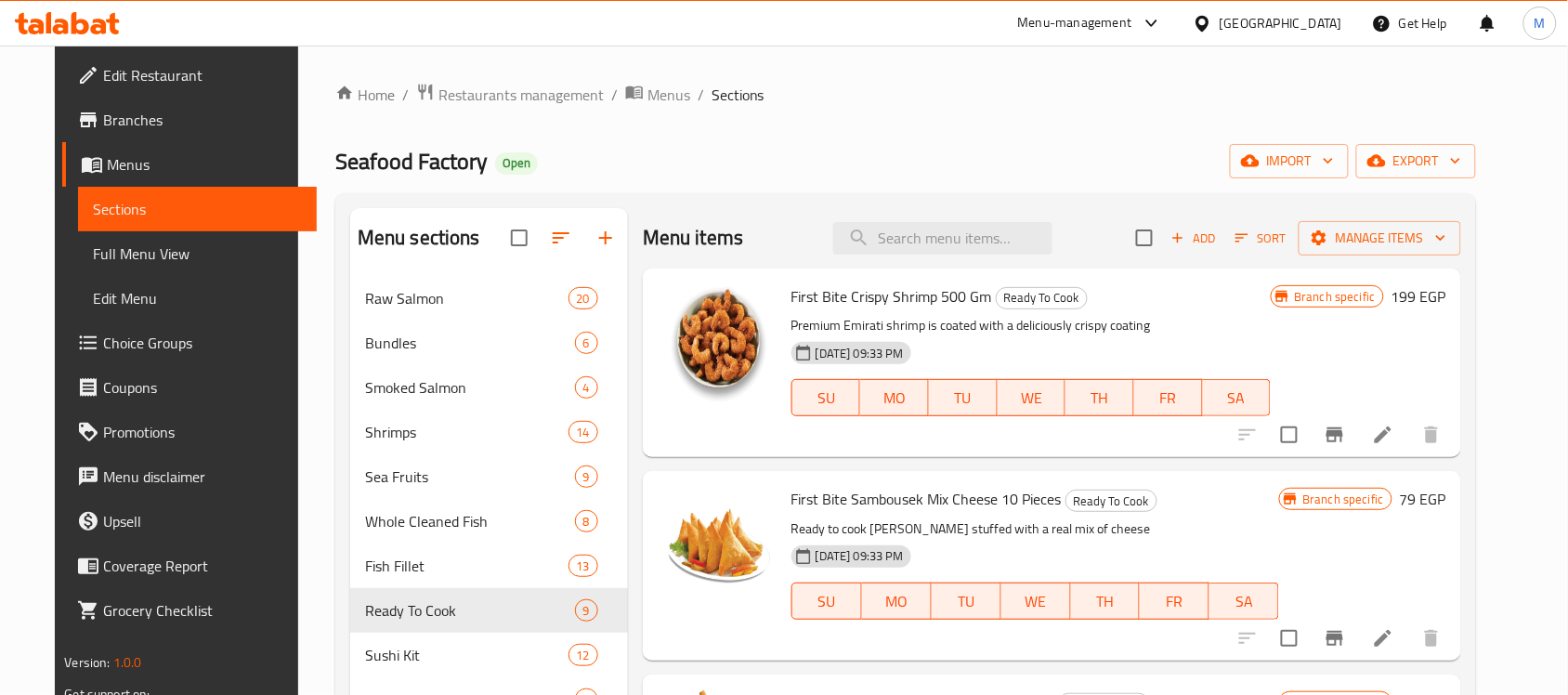
click at [846, 296] on span "First Bite Crispy Shrimp 500 Gm" at bounding box center [892, 297] width 201 height 28
copy h6 "First Bite Crispy Shrimp 500 Gm"
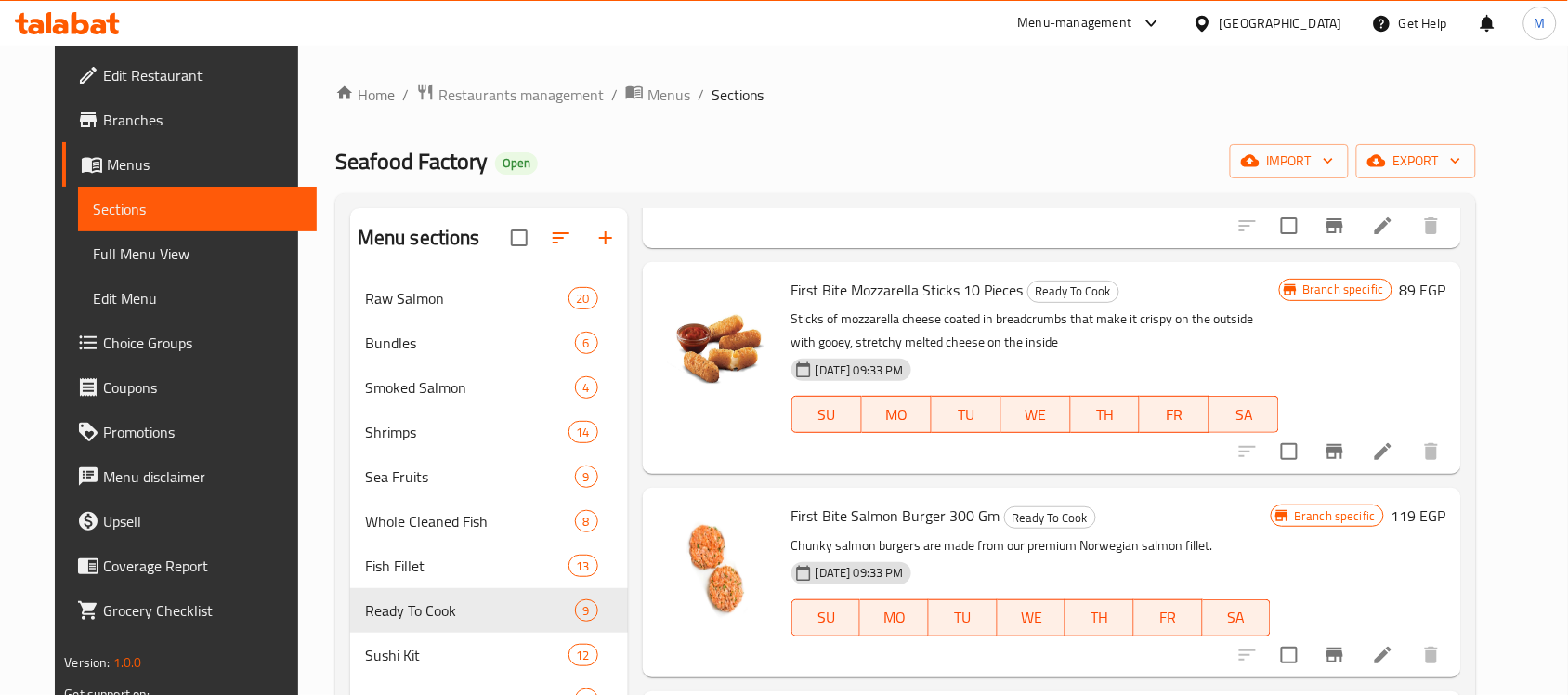
click at [155, 121] on span "Branches" at bounding box center [203, 120] width 199 height 22
